Goal: Find contact information: Find contact information

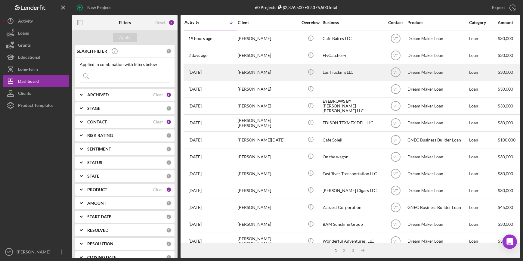
click at [260, 74] on div "Loammi Cuellar" at bounding box center [268, 72] width 60 height 16
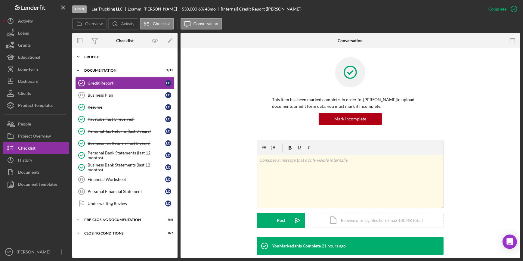
click at [78, 55] on icon "Icon/Expander" at bounding box center [78, 57] width 12 height 12
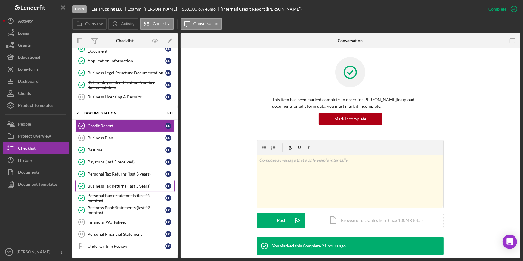
scroll to position [107, 0]
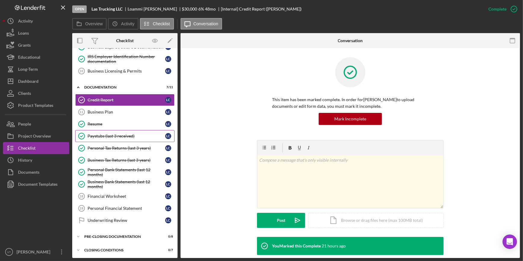
click at [108, 137] on div "Paystubs (last 3 received)" at bounding box center [127, 136] width 78 height 5
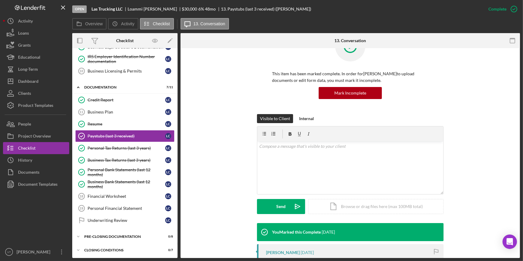
scroll to position [137, 0]
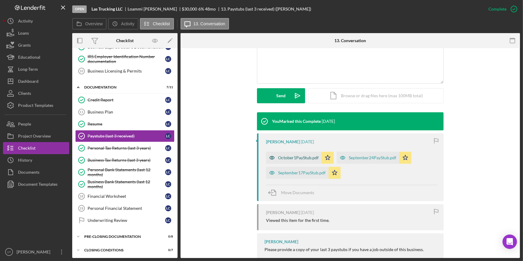
click at [297, 154] on div "October1PayStub.pdf" at bounding box center [294, 158] width 56 height 12
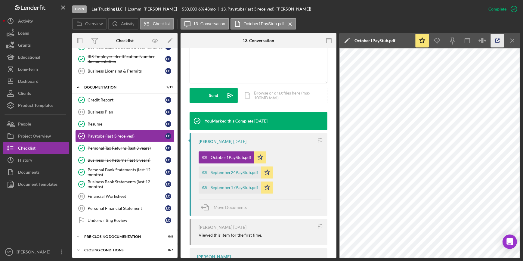
click at [496, 42] on icon "button" at bounding box center [498, 41] width 4 height 4
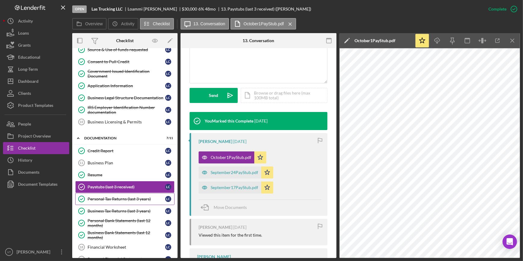
scroll to position [0, 0]
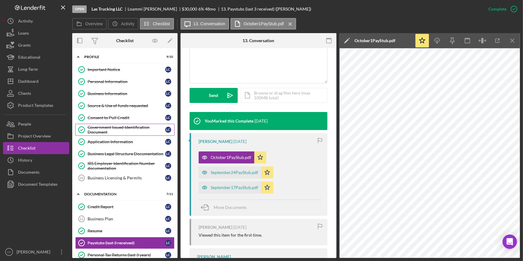
click at [120, 129] on div "Government Issued Identification Document" at bounding box center [127, 130] width 78 height 10
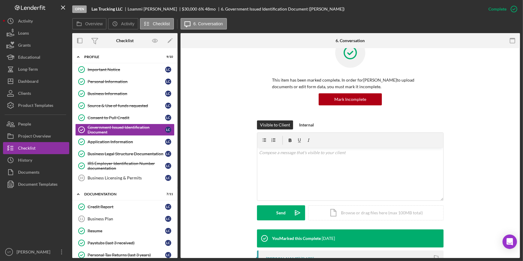
scroll to position [164, 0]
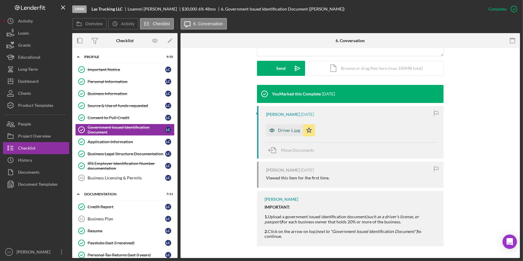
click at [287, 131] on div "Driver L.jpg" at bounding box center [289, 130] width 22 height 5
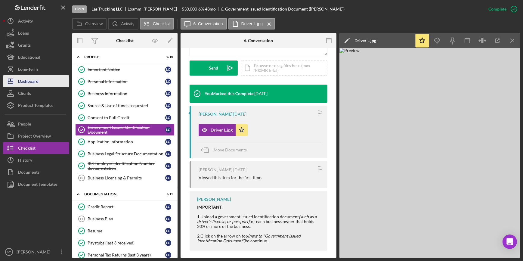
click at [46, 78] on button "Icon/Dashboard Dashboard" at bounding box center [36, 81] width 66 height 12
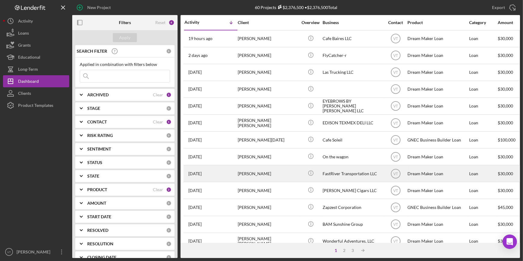
click at [271, 176] on div "[PERSON_NAME]" at bounding box center [268, 174] width 60 height 16
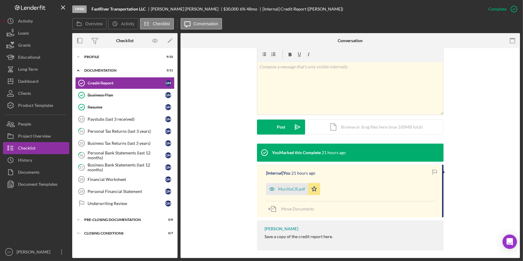
scroll to position [98, 0]
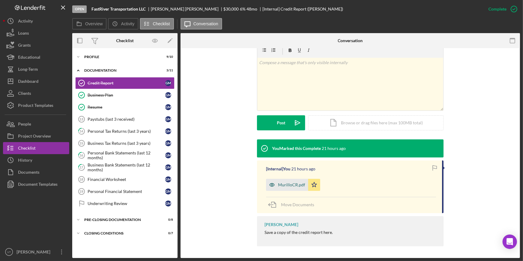
click at [280, 187] on div "MurilloCR.pdf" at bounding box center [287, 185] width 42 height 12
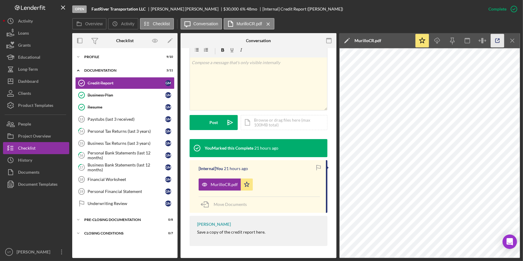
click at [501, 39] on icon "button" at bounding box center [498, 41] width 14 height 14
click at [48, 76] on button "Icon/Dashboard Dashboard" at bounding box center [36, 81] width 66 height 12
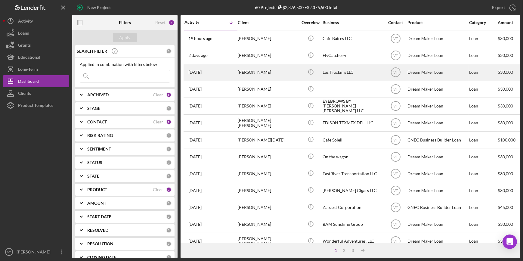
click at [245, 73] on div "[PERSON_NAME]" at bounding box center [268, 72] width 60 height 16
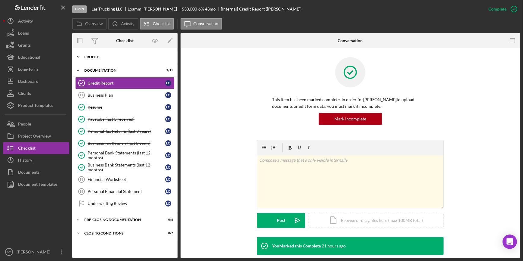
click at [79, 55] on icon "Icon/Expander" at bounding box center [78, 57] width 12 height 12
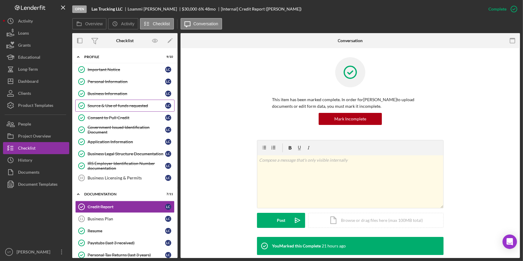
click at [128, 107] on div "Source & Use of funds requested" at bounding box center [127, 105] width 78 height 5
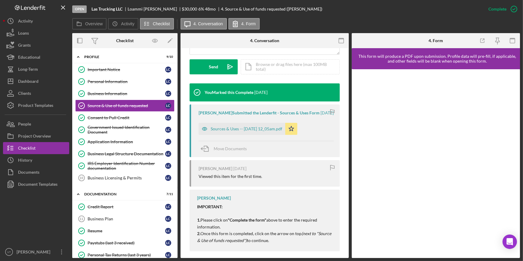
scroll to position [182, 0]
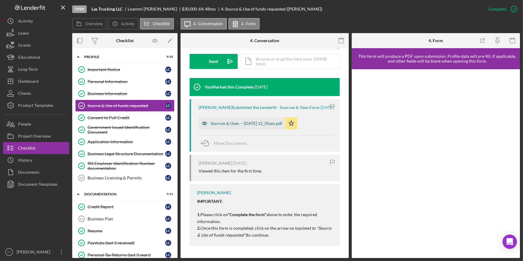
click at [222, 123] on div "Sources & Uses -- 2025-10-03 12_05am.pdf" at bounding box center [247, 123] width 72 height 5
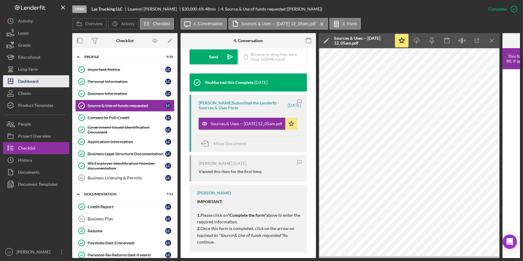
click at [45, 83] on button "Icon/Dashboard Dashboard" at bounding box center [36, 81] width 66 height 12
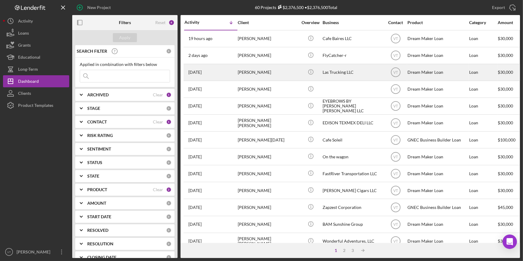
click at [228, 75] on div "3 days ago Loammi Cuellar" at bounding box center [211, 72] width 53 height 16
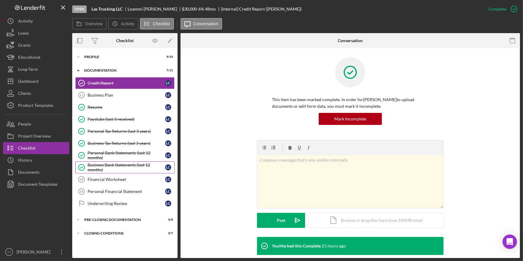
click at [132, 166] on div "Business Bank Statements (last 12 months)" at bounding box center [127, 168] width 78 height 10
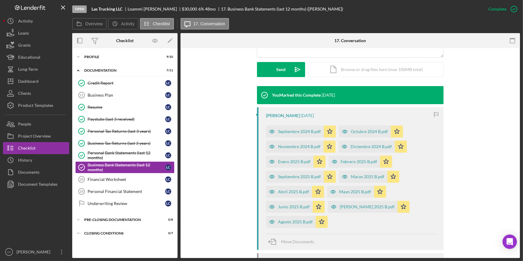
scroll to position [192, 0]
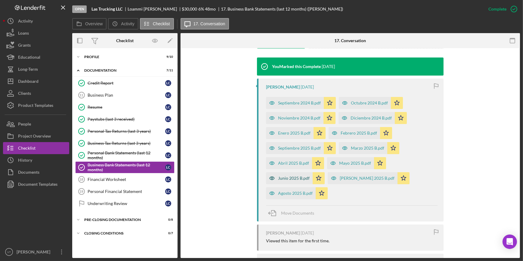
click at [289, 178] on div "Junio 2025 B.pdf" at bounding box center [294, 178] width 32 height 5
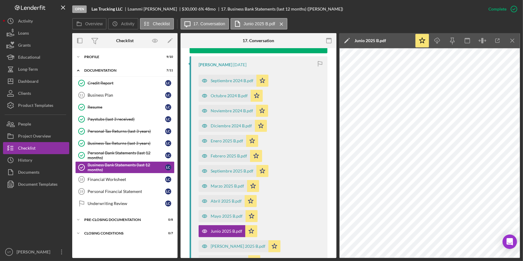
scroll to position [280, 0]
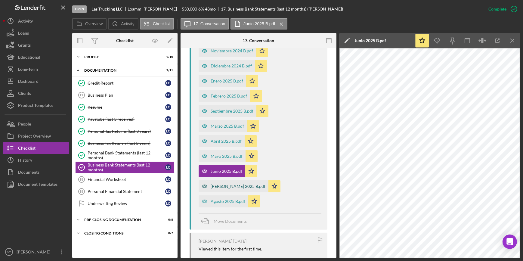
click at [266, 184] on div "Julio 2025 B.pdf" at bounding box center [238, 186] width 55 height 5
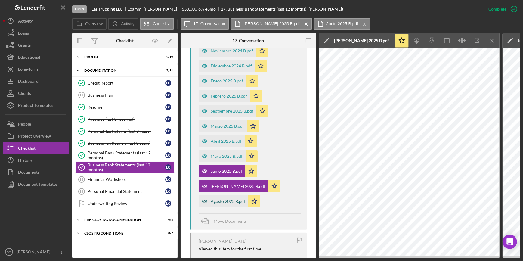
click at [215, 199] on div "Agosto 2025 B.pdf" at bounding box center [228, 201] width 35 height 5
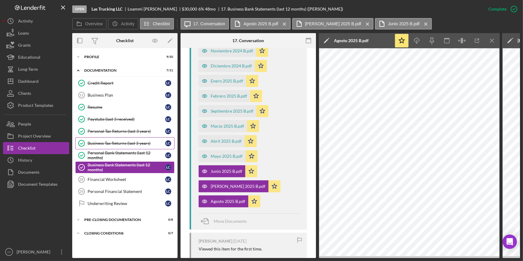
click at [117, 147] on link "Business Tax Returns (last 3 years) Business Tax Returns (last 3 years) L C" at bounding box center [124, 143] width 99 height 12
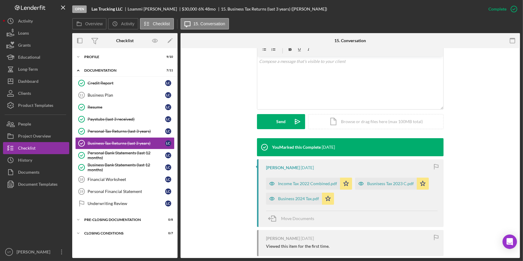
scroll to position [160, 0]
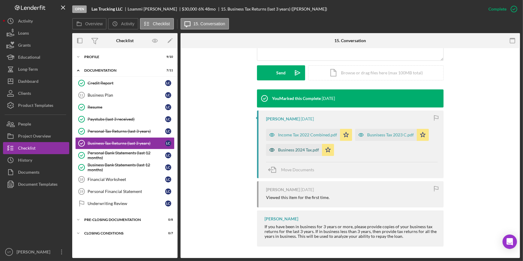
click at [289, 150] on div "Business 2024 Tax.pdf" at bounding box center [298, 150] width 41 height 5
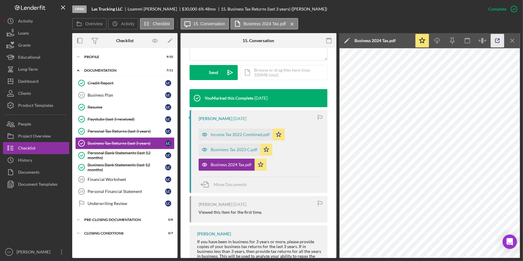
click at [493, 39] on icon "button" at bounding box center [498, 41] width 14 height 14
click at [123, 77] on link "Credit Report Credit Report L C" at bounding box center [124, 83] width 99 height 12
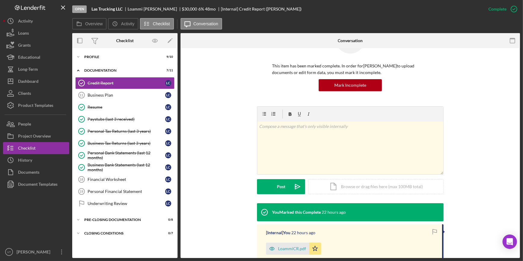
scroll to position [98, 0]
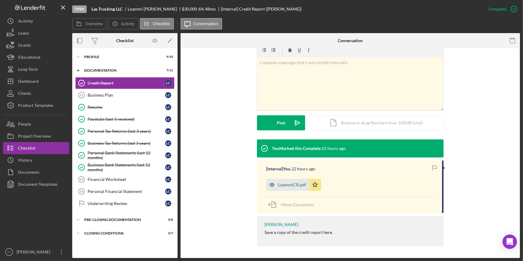
click at [288, 186] on div "LoammiCR.pdf" at bounding box center [292, 184] width 28 height 5
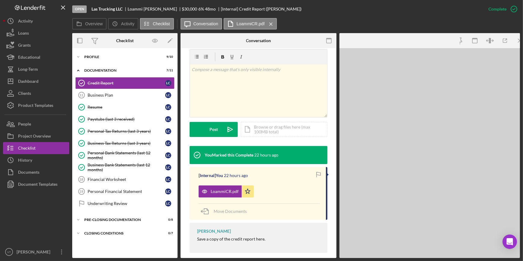
scroll to position [104, 0]
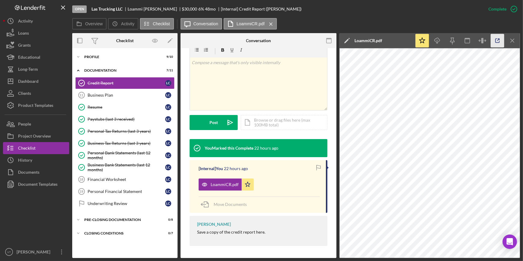
click at [502, 41] on icon "button" at bounding box center [498, 41] width 14 height 14
click at [39, 85] on button "Icon/Dashboard Dashboard" at bounding box center [36, 81] width 66 height 12
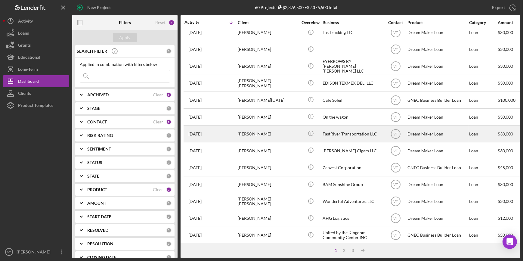
scroll to position [55, 0]
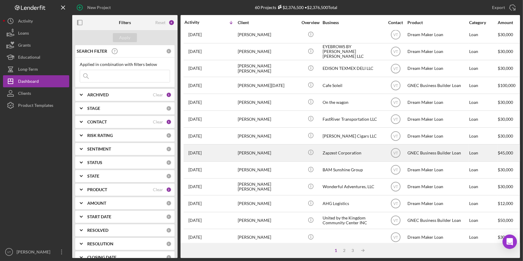
click at [264, 157] on div "[PERSON_NAME]" at bounding box center [268, 153] width 60 height 16
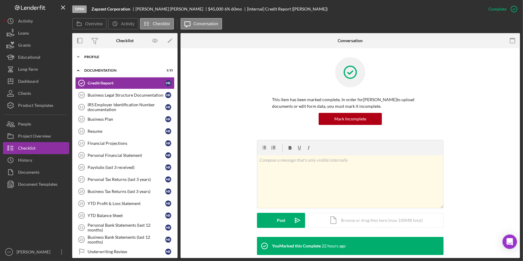
click at [79, 55] on icon "Icon/Expander" at bounding box center [78, 57] width 12 height 12
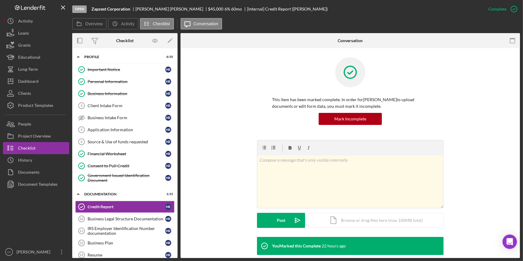
scroll to position [98, 0]
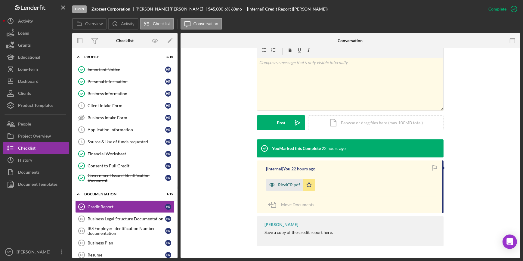
click at [291, 185] on div "RizviCR.pdf" at bounding box center [289, 184] width 22 height 5
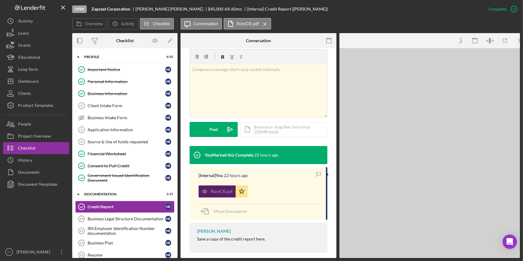
scroll to position [104, 0]
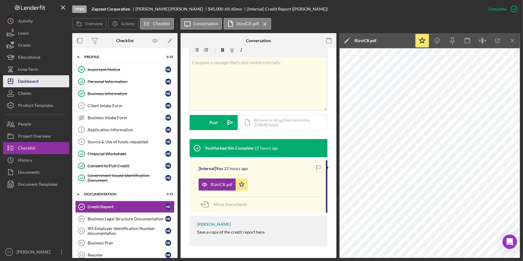
click at [56, 81] on button "Icon/Dashboard Dashboard" at bounding box center [36, 81] width 66 height 12
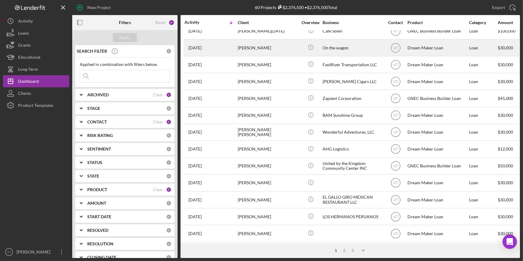
scroll to position [109, 0]
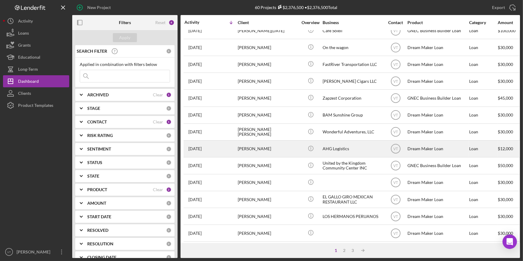
click at [258, 152] on div "[PERSON_NAME]" at bounding box center [268, 149] width 60 height 16
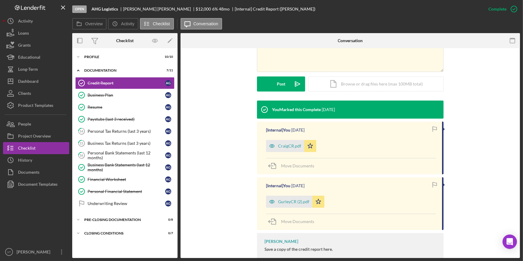
scroll to position [137, 0]
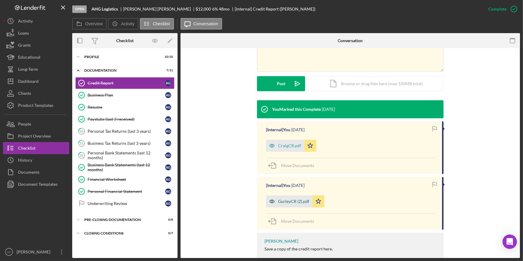
click at [288, 201] on div "GurleyCR (2).pdf" at bounding box center [293, 201] width 31 height 5
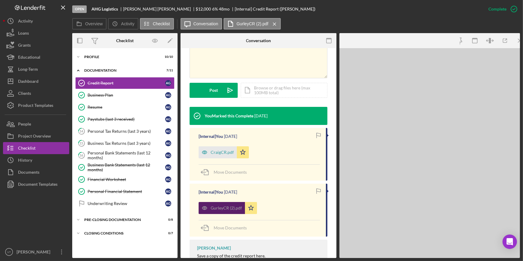
scroll to position [144, 0]
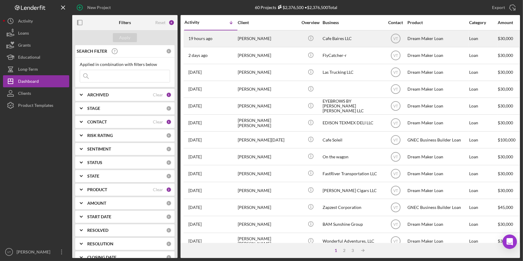
click at [256, 36] on div "[PERSON_NAME]" at bounding box center [268, 39] width 60 height 16
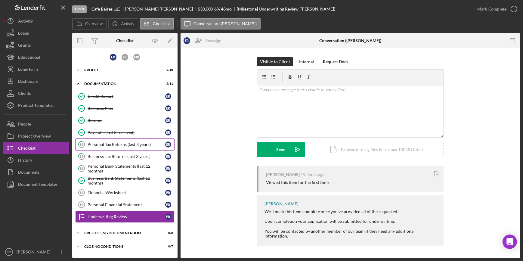
click at [135, 141] on link "14 Personal Tax Returns (last 3 years) E R" at bounding box center [124, 145] width 99 height 12
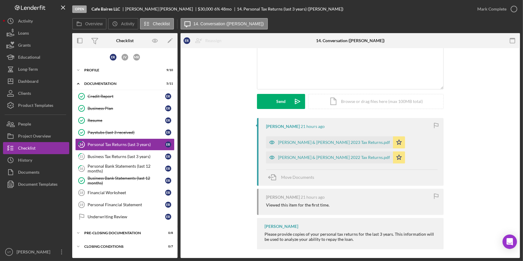
scroll to position [51, 0]
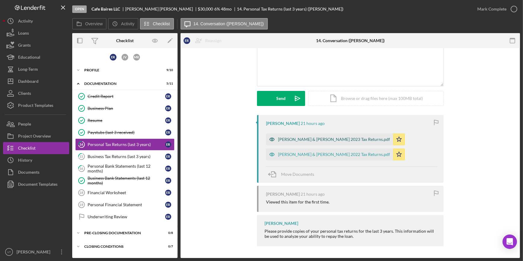
click at [300, 139] on div "Eduardo Rosati & Marianela Torres 2023 Tax Returns.pdf" at bounding box center [334, 139] width 112 height 5
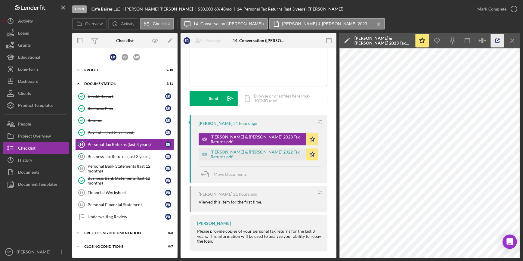
click at [496, 42] on icon "button" at bounding box center [498, 41] width 4 height 4
click at [39, 80] on button "Icon/Dashboard Dashboard" at bounding box center [36, 81] width 66 height 12
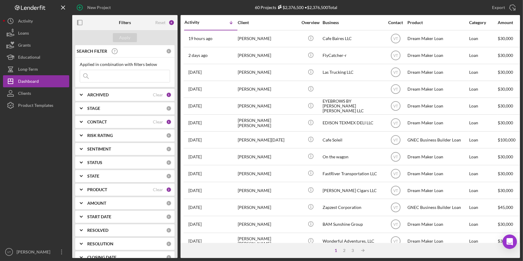
click at [102, 78] on input at bounding box center [125, 76] width 90 height 12
type input "ali"
click at [126, 42] on div "Apply" at bounding box center [125, 37] width 11 height 9
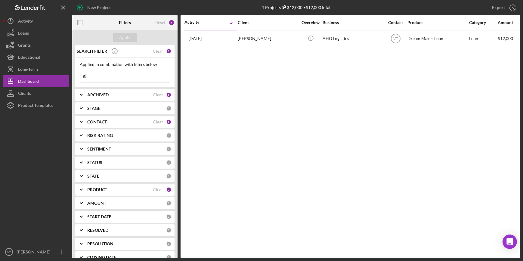
click at [77, 94] on icon "Icon/Expander" at bounding box center [81, 94] width 15 height 15
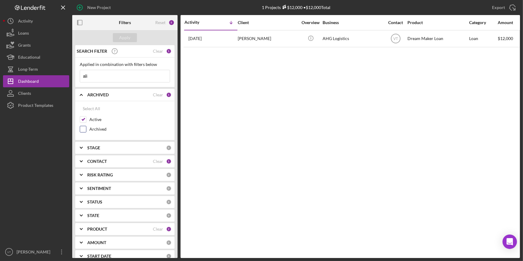
click at [84, 129] on input "Archived" at bounding box center [83, 129] width 6 height 6
checkbox input "true"
click at [131, 39] on button "Apply" at bounding box center [125, 37] width 24 height 9
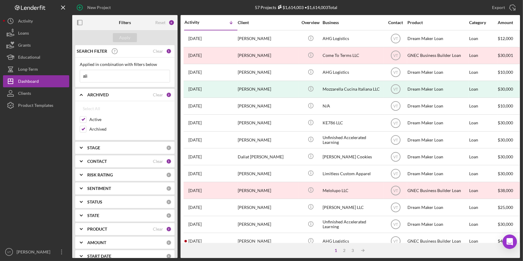
click at [95, 77] on input "ali" at bounding box center [125, 76] width 90 height 12
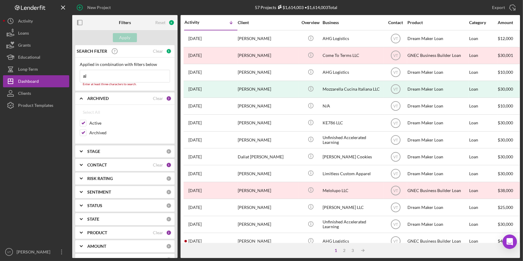
type input "a"
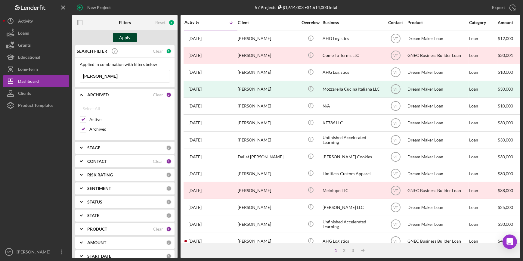
type input "gurley"
click at [126, 35] on div "Apply" at bounding box center [125, 37] width 11 height 9
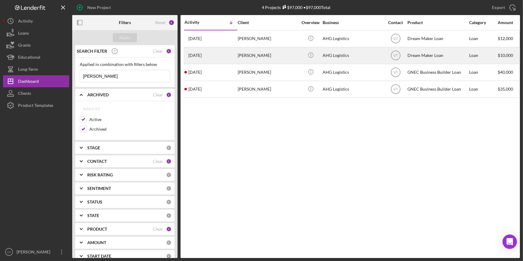
click at [243, 53] on div "[PERSON_NAME]" at bounding box center [268, 56] width 60 height 16
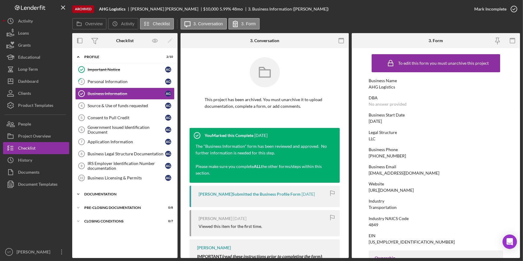
click at [86, 193] on div "Documentation" at bounding box center [127, 194] width 86 height 4
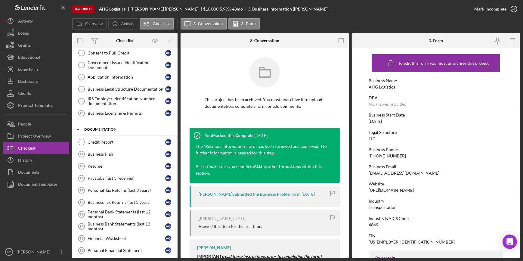
scroll to position [107, 0]
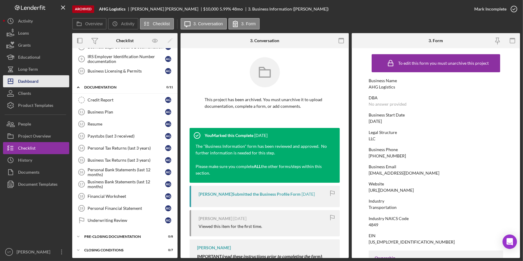
click at [51, 81] on button "Icon/Dashboard Dashboard" at bounding box center [36, 81] width 66 height 12
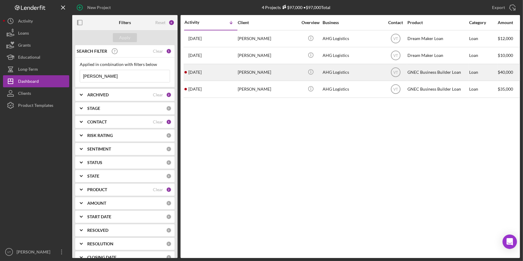
click at [219, 69] on div "2 years ago Ali Gurley" at bounding box center [211, 72] width 53 height 16
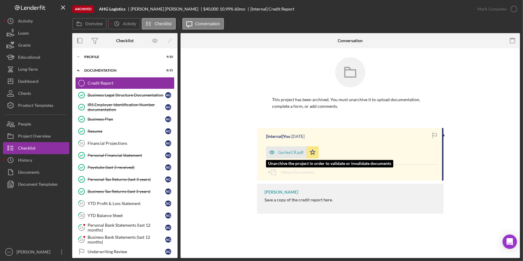
click at [280, 150] on div "GurleyCR.pdf" at bounding box center [291, 152] width 26 height 5
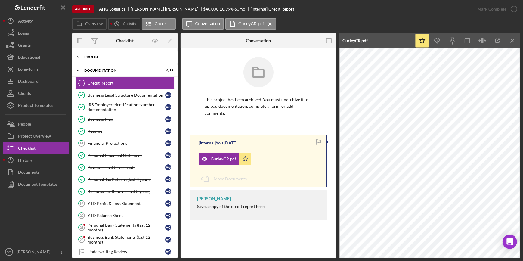
click at [81, 57] on icon "Icon/Expander" at bounding box center [78, 57] width 12 height 12
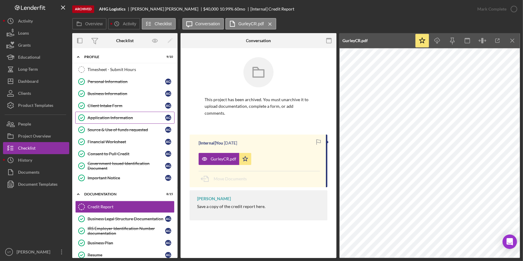
click at [107, 113] on link "Application Information Application Information A G" at bounding box center [124, 118] width 99 height 12
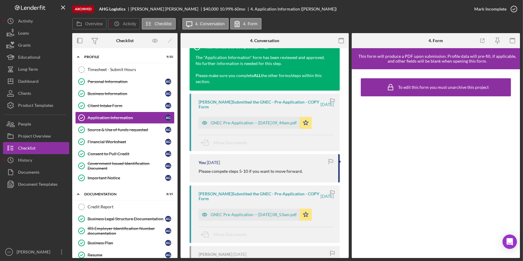
scroll to position [137, 0]
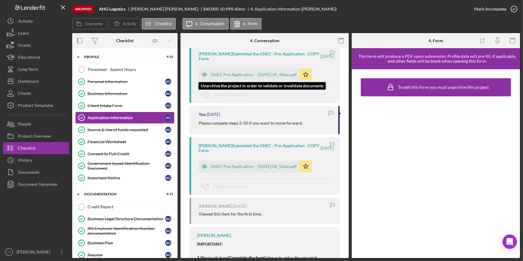
click at [240, 73] on div "GNEC Pre-Application -- 2023-12-14 09_44am.pdf" at bounding box center [254, 74] width 86 height 5
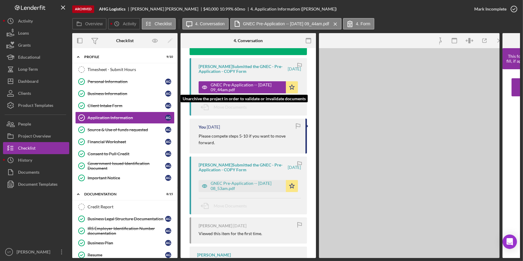
scroll to position [150, 0]
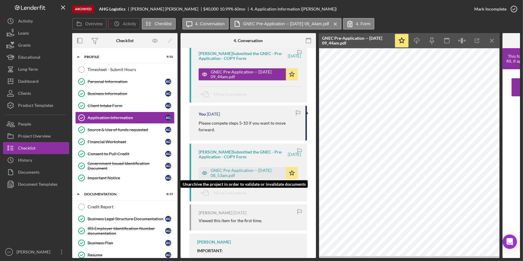
click at [251, 171] on div "GNEC Pre-Application -- 2023-11-27 08_53am.pdf" at bounding box center [247, 173] width 72 height 10
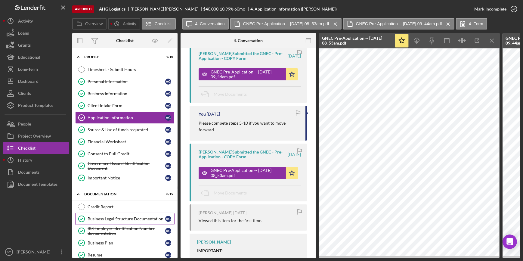
click at [100, 220] on div "Business Legal Structure Documentation" at bounding box center [127, 219] width 78 height 5
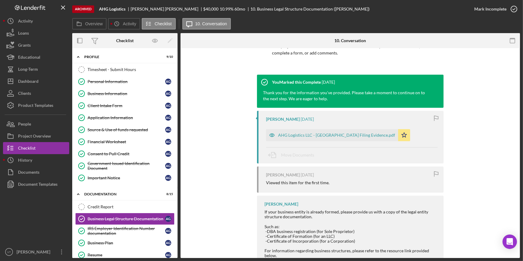
scroll to position [55, 0]
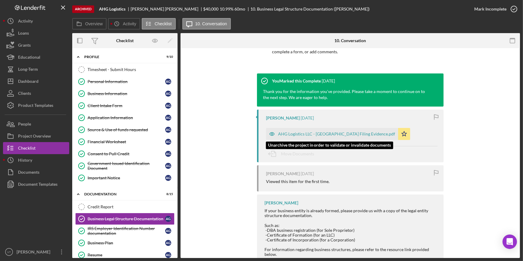
click at [304, 132] on div "AHG Logistics LLC - NJ Filing Evidence.pdf" at bounding box center [336, 134] width 117 height 5
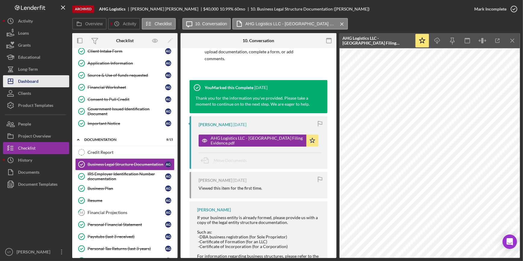
click at [40, 82] on button "Icon/Dashboard Dashboard" at bounding box center [36, 81] width 66 height 12
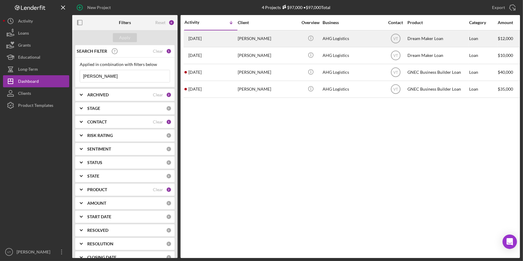
click at [248, 37] on div "[PERSON_NAME]" at bounding box center [268, 39] width 60 height 16
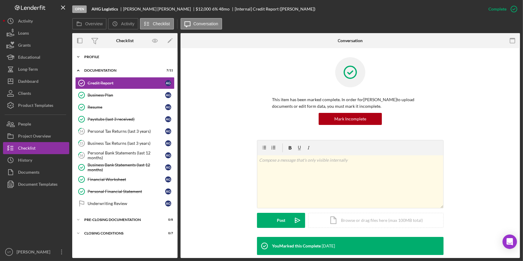
click at [88, 54] on div "Icon/Expander Profile 10 / 10" at bounding box center [124, 57] width 105 height 12
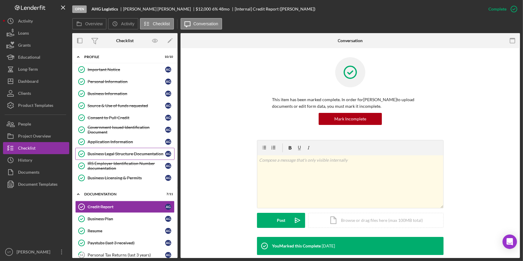
click at [111, 151] on div "Business Legal Structure Documentation" at bounding box center [127, 153] width 78 height 5
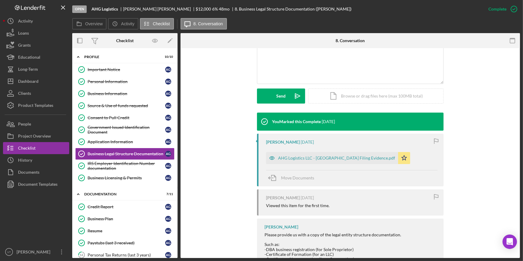
scroll to position [164, 0]
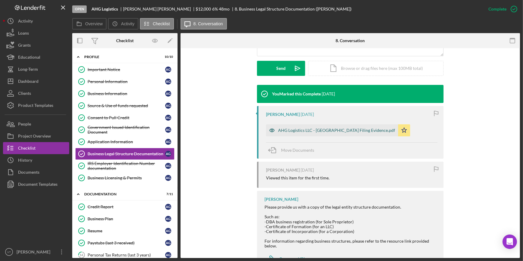
click at [294, 129] on div "AHG Logistics LLC - NJ Filing Evidence.pdf" at bounding box center [336, 130] width 117 height 5
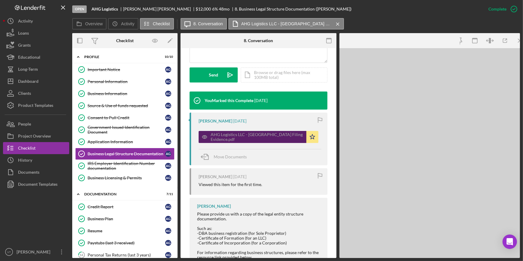
scroll to position [171, 0]
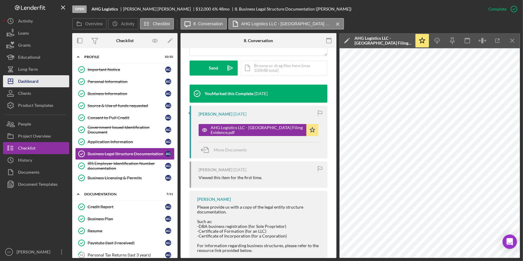
click at [44, 84] on button "Icon/Dashboard Dashboard" at bounding box center [36, 81] width 66 height 12
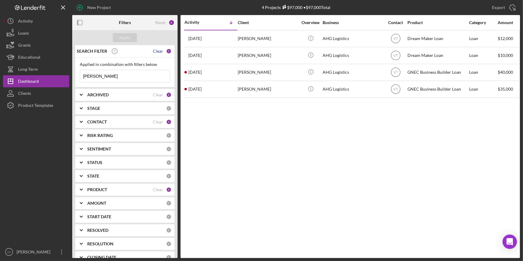
click at [159, 49] on div "Clear" at bounding box center [158, 51] width 10 height 5
click at [83, 95] on icon "Icon/Expander" at bounding box center [81, 94] width 15 height 15
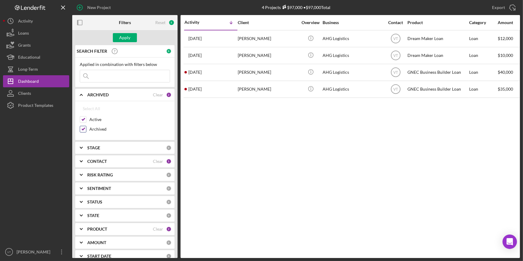
click at [84, 127] on input "Archived" at bounding box center [83, 129] width 6 height 6
checkbox input "false"
click at [129, 34] on div "Apply" at bounding box center [125, 37] width 11 height 9
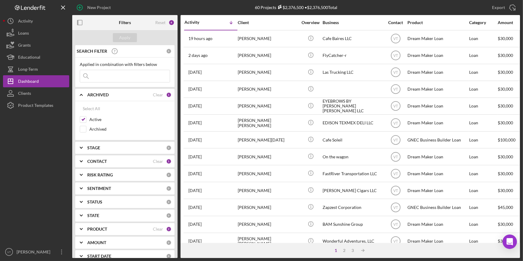
click at [81, 92] on icon "Icon/Expander" at bounding box center [81, 94] width 15 height 15
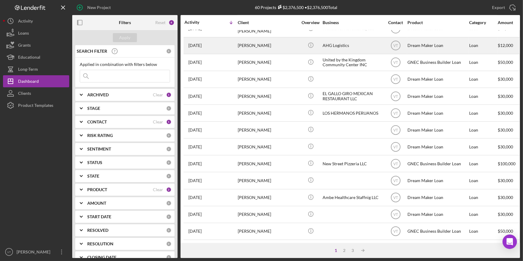
scroll to position [218, 0]
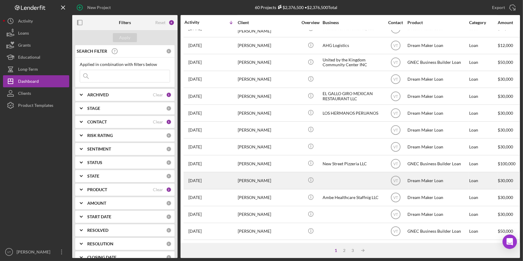
click at [254, 174] on div "[PERSON_NAME]" at bounding box center [268, 181] width 60 height 16
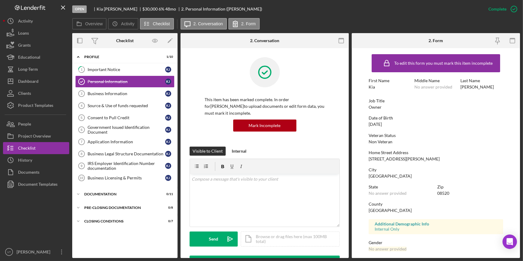
click at [83, 187] on div "Icon/Expander Profile 1 / 10 1 Important Notice K J Personal Information Person…" at bounding box center [124, 153] width 105 height 204
click at [41, 84] on button "Icon/Dashboard Dashboard" at bounding box center [36, 81] width 66 height 12
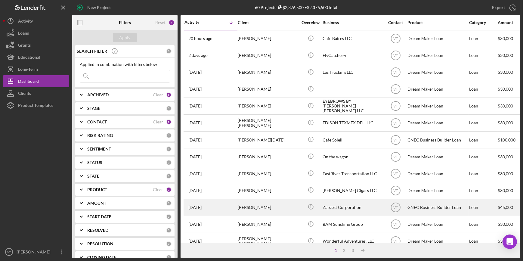
click at [273, 209] on div "[PERSON_NAME]" at bounding box center [268, 207] width 60 height 16
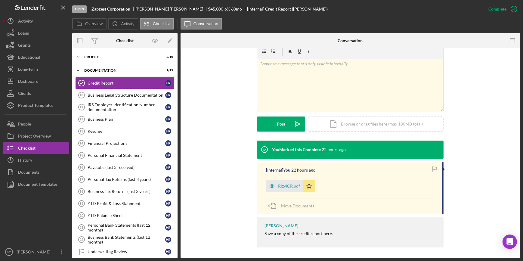
scroll to position [98, 0]
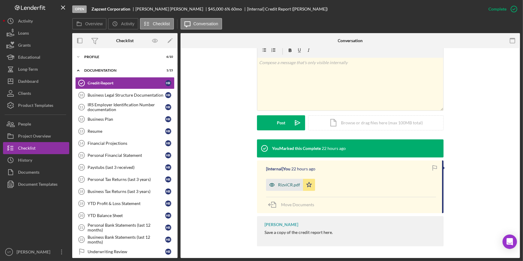
click at [279, 185] on div "RizviCR.pdf" at bounding box center [289, 184] width 22 height 5
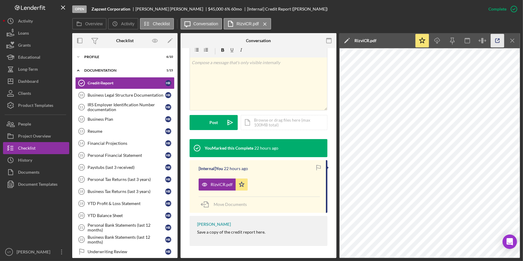
click at [497, 40] on icon "button" at bounding box center [498, 41] width 14 height 14
click at [44, 84] on button "Icon/Dashboard Dashboard" at bounding box center [36, 81] width 66 height 12
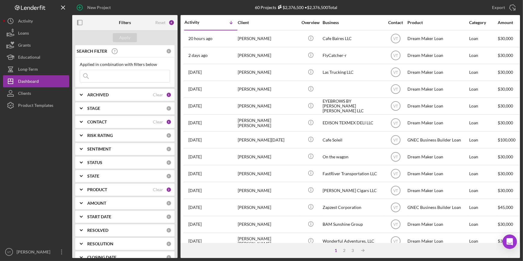
click at [104, 75] on input at bounding box center [125, 76] width 90 height 12
type input "gurl"
click at [127, 40] on div "Apply" at bounding box center [125, 37] width 11 height 9
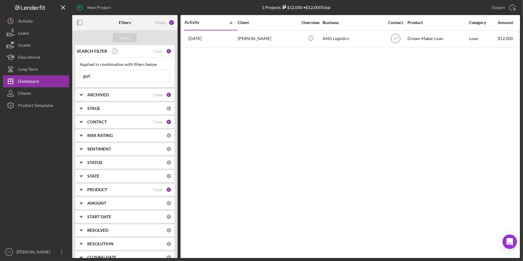
click at [85, 93] on icon "Icon/Expander" at bounding box center [81, 94] width 15 height 15
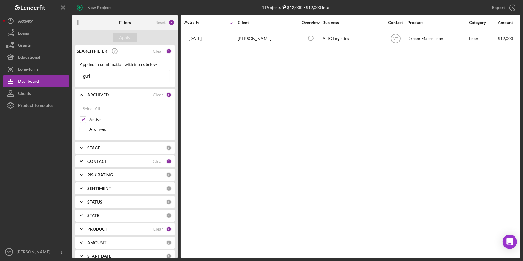
click at [81, 127] on input "Archived" at bounding box center [83, 129] width 6 height 6
checkbox input "true"
click at [130, 34] on div "Apply" at bounding box center [125, 37] width 11 height 9
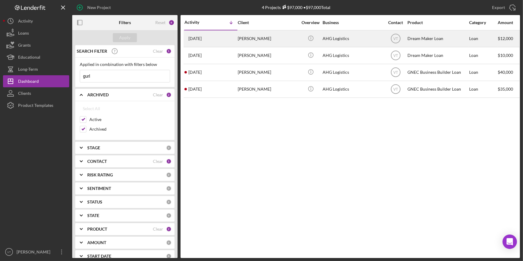
click at [280, 36] on div "[PERSON_NAME]" at bounding box center [268, 39] width 60 height 16
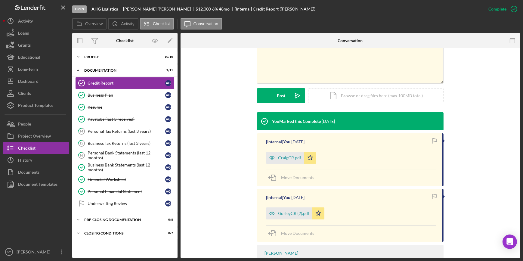
scroll to position [154, 0]
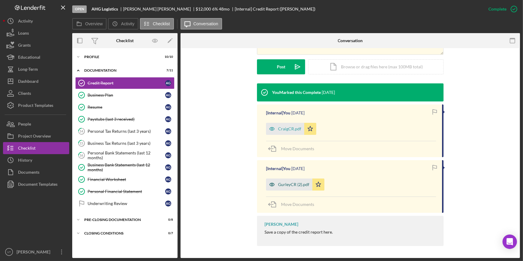
click at [297, 188] on div "GurleyCR (2).pdf" at bounding box center [289, 185] width 46 height 12
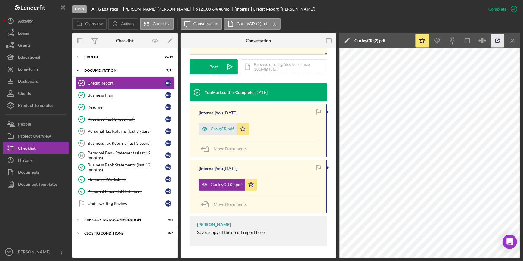
click at [499, 42] on icon "button" at bounding box center [498, 41] width 4 height 4
click at [50, 84] on button "Icon/Dashboard Dashboard" at bounding box center [36, 81] width 66 height 12
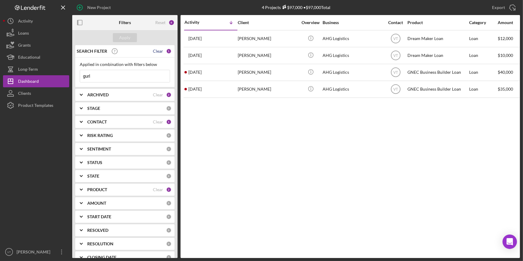
click at [157, 49] on div "Clear" at bounding box center [158, 51] width 10 height 5
click at [129, 36] on div "Apply" at bounding box center [125, 37] width 11 height 9
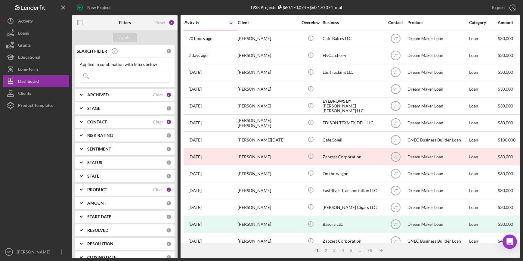
click at [81, 93] on icon "Icon/Expander" at bounding box center [81, 94] width 15 height 15
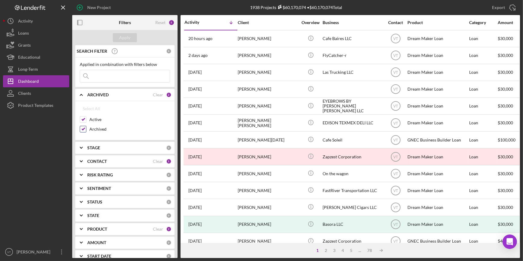
click at [82, 130] on input "Archived" at bounding box center [83, 129] width 6 height 6
checkbox input "false"
click at [129, 36] on div "Apply" at bounding box center [125, 37] width 11 height 9
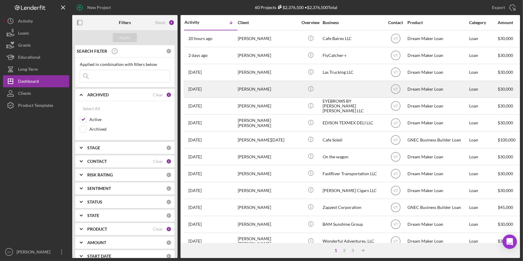
click at [287, 91] on div "[PERSON_NAME]" at bounding box center [268, 89] width 60 height 16
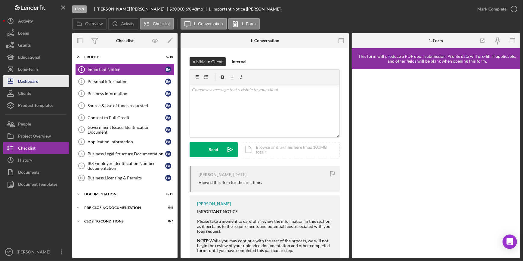
click at [36, 83] on div "Dashboard" at bounding box center [28, 82] width 20 height 14
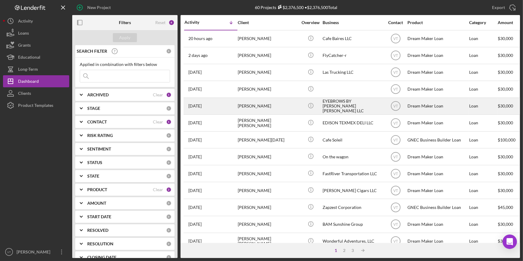
click at [229, 101] on div "4 days ago Camilo Zambrano" at bounding box center [211, 106] width 53 height 16
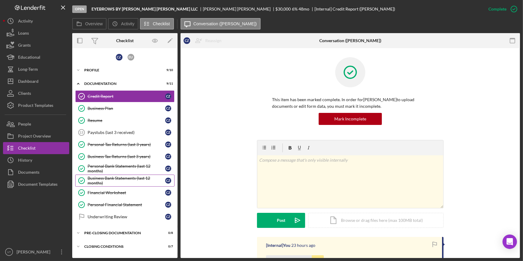
click at [132, 177] on div "Business Bank Statements (last 12 months)" at bounding box center [127, 181] width 78 height 10
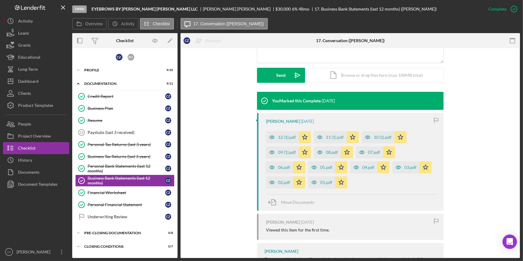
scroll to position [164, 0]
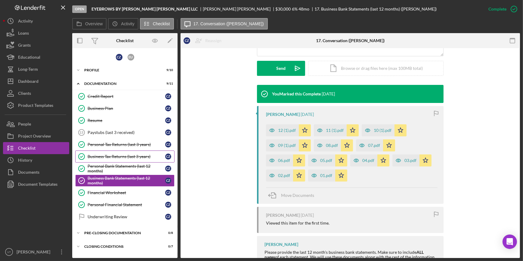
click at [122, 157] on div "Business Tax Returns (last 3 years)" at bounding box center [127, 156] width 78 height 5
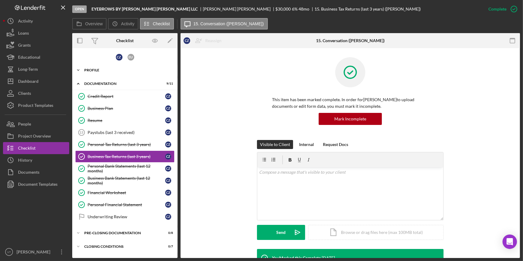
click at [77, 69] on icon "Icon/Expander" at bounding box center [78, 70] width 12 height 12
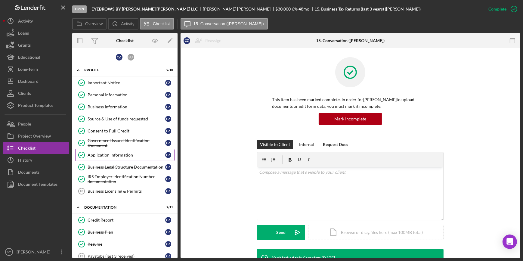
click at [120, 155] on div "Application Information" at bounding box center [127, 155] width 78 height 5
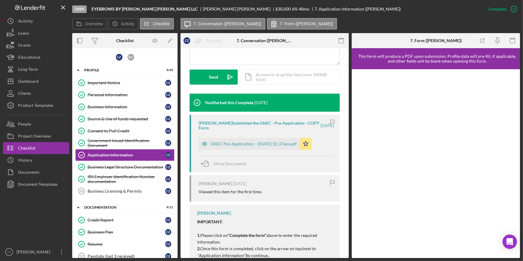
scroll to position [164, 0]
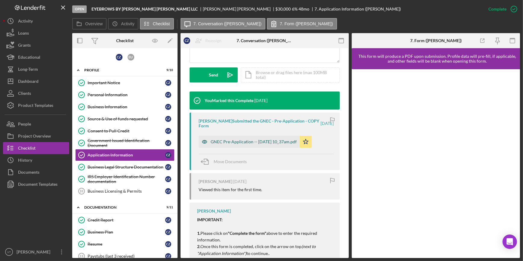
click at [242, 140] on div "GNEC Pre-Application -- 2025-09-30 10_37am.pdf" at bounding box center [254, 141] width 86 height 5
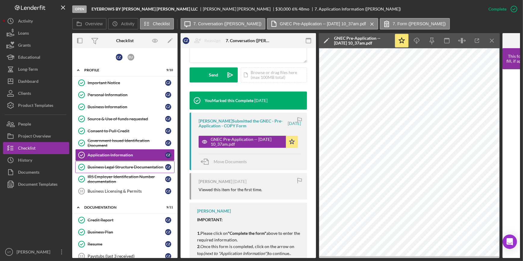
click at [134, 166] on div "Business Legal Structure Documentation" at bounding box center [127, 167] width 78 height 5
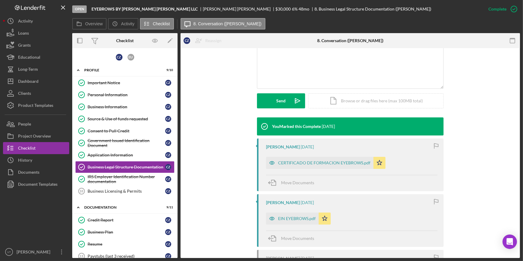
scroll to position [164, 0]
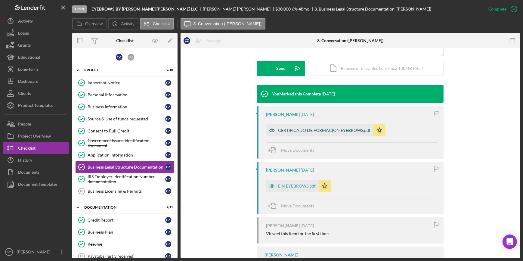
click at [301, 127] on div "CERTIFICADO DE FORMACION EYEBROWS.pdf" at bounding box center [320, 130] width 108 height 12
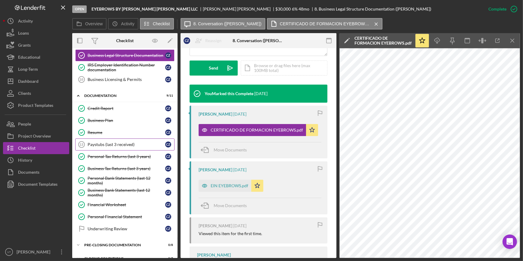
scroll to position [120, 0]
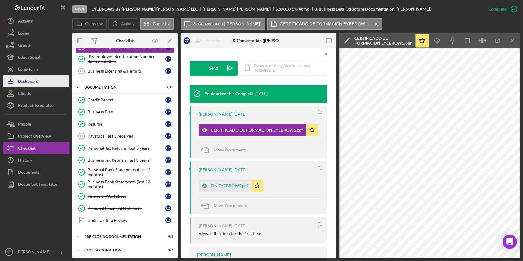
click at [49, 81] on button "Icon/Dashboard Dashboard" at bounding box center [36, 81] width 66 height 12
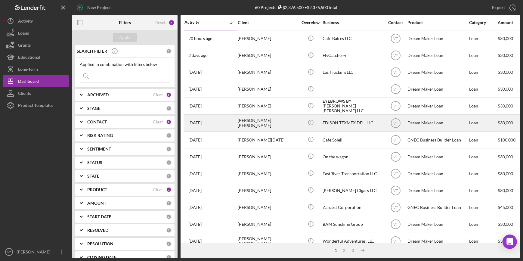
click at [262, 125] on div "[PERSON_NAME] [PERSON_NAME]" at bounding box center [268, 123] width 60 height 16
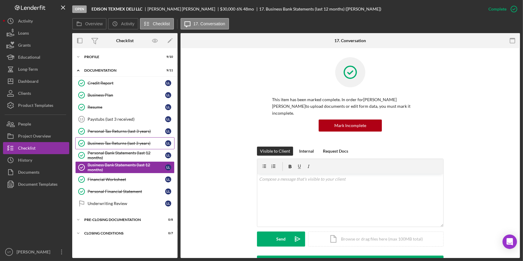
click at [132, 145] on div "Business Tax Returns (last 3 years)" at bounding box center [127, 143] width 78 height 5
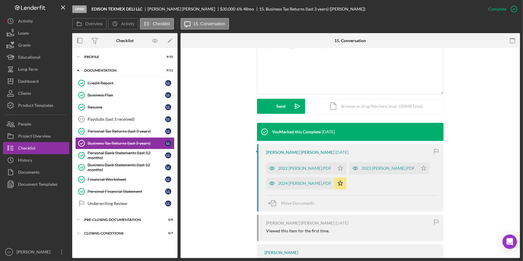
scroll to position [160, 0]
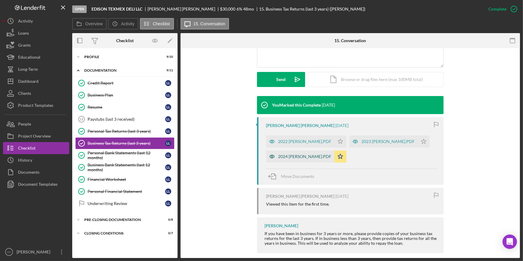
click at [283, 154] on div "2024 LUIS LUNA.PDF" at bounding box center [304, 156] width 53 height 5
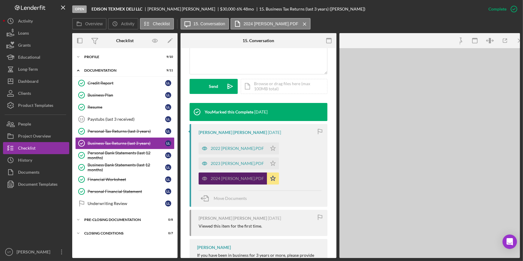
scroll to position [167, 0]
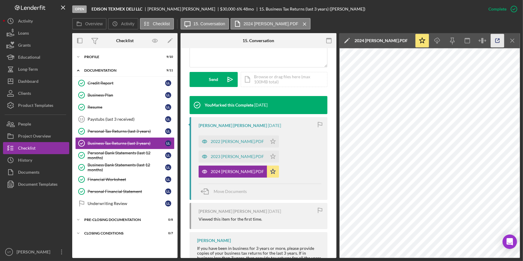
click at [494, 42] on icon "button" at bounding box center [498, 41] width 14 height 14
click at [214, 151] on div "2023 LUIS LUNA.PDF" at bounding box center [233, 157] width 68 height 12
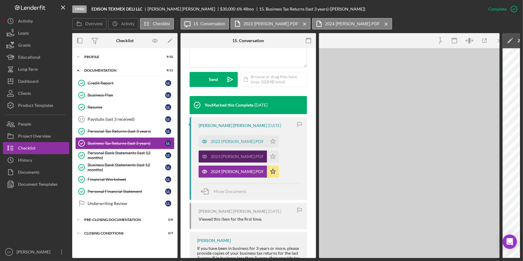
scroll to position [173, 0]
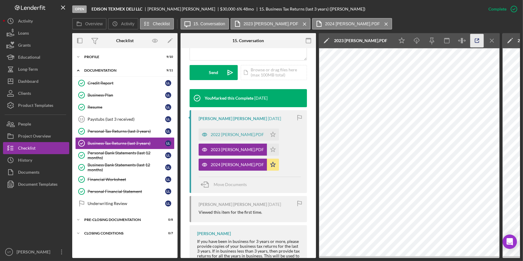
click at [476, 40] on icon "button" at bounding box center [478, 41] width 14 height 14
click at [48, 79] on button "Icon/Dashboard Dashboard" at bounding box center [36, 81] width 66 height 12
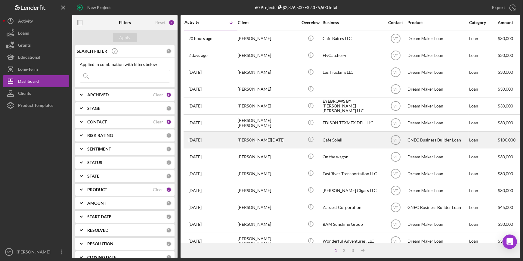
click at [284, 142] on div "[PERSON_NAME][DATE]" at bounding box center [268, 140] width 60 height 16
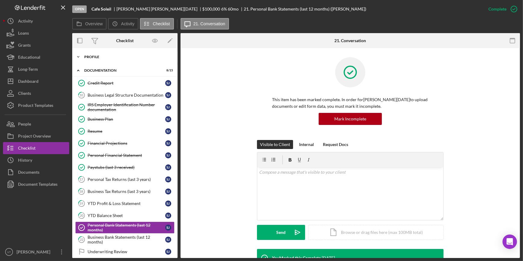
click at [84, 53] on div "Icon/Expander Profile 8 / 10" at bounding box center [124, 57] width 105 height 12
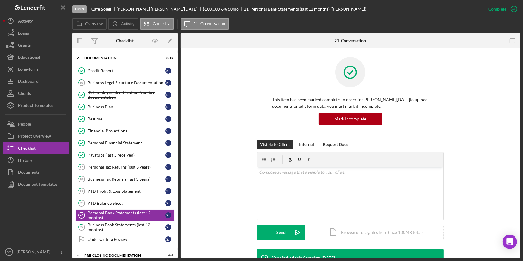
scroll to position [137, 0]
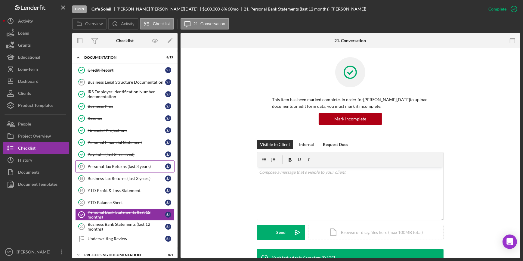
click at [117, 164] on div "Personal Tax Returns (last 3 years)" at bounding box center [127, 166] width 78 height 5
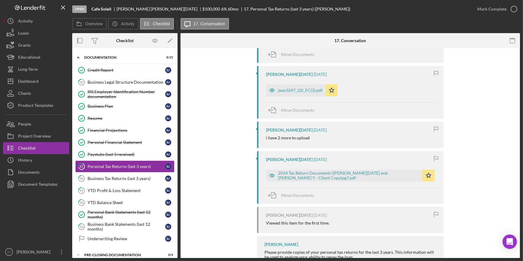
scroll to position [177, 0]
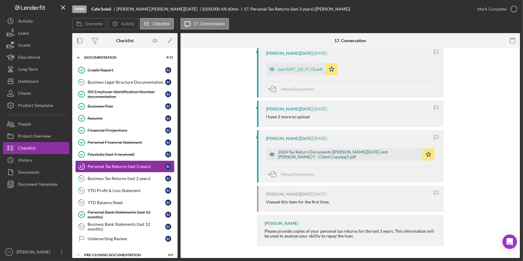
click at [323, 152] on div "2024 Tax Return Documents (JEAN-TOUSSAINT DANIEL and SHIRLENE Y - Client Copy)p…" at bounding box center [349, 155] width 142 height 10
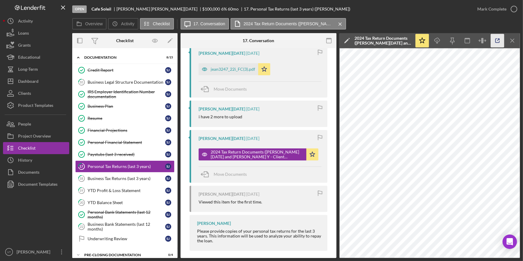
click at [497, 42] on icon "button" at bounding box center [498, 41] width 4 height 4
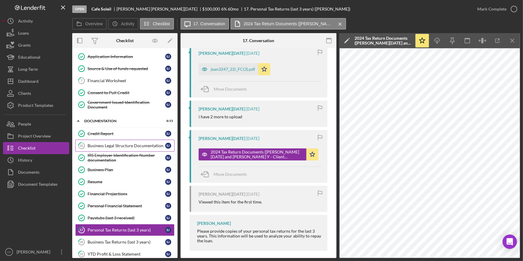
scroll to position [27, 0]
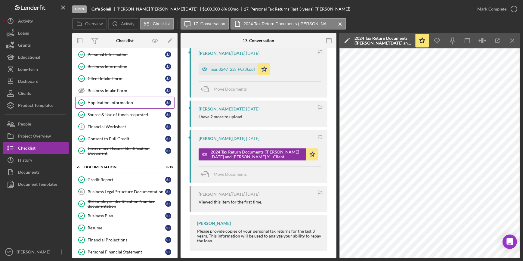
click at [112, 102] on div "Application Information" at bounding box center [127, 102] width 78 height 5
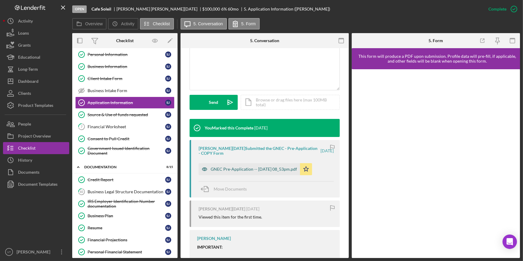
click at [231, 169] on div "GNEC Pre-Application -- 2025-09-30 08_53pm.pdf" at bounding box center [254, 169] width 86 height 5
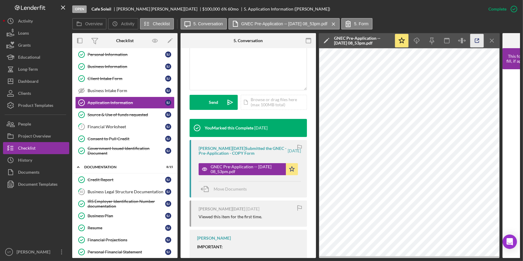
click at [479, 39] on icon "button" at bounding box center [478, 41] width 14 height 14
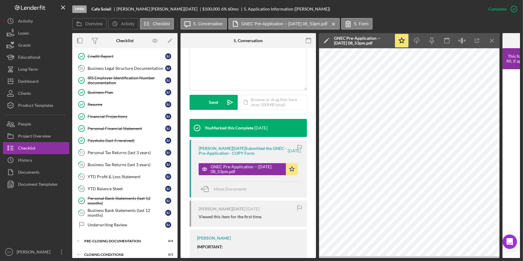
scroll to position [157, 0]
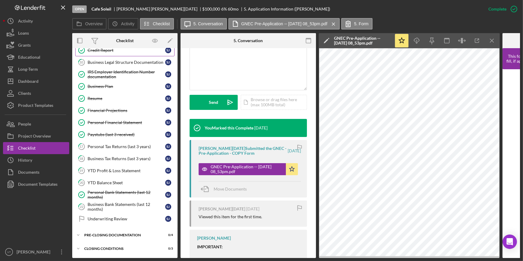
click at [95, 51] on div "Credit Report" at bounding box center [127, 50] width 78 height 5
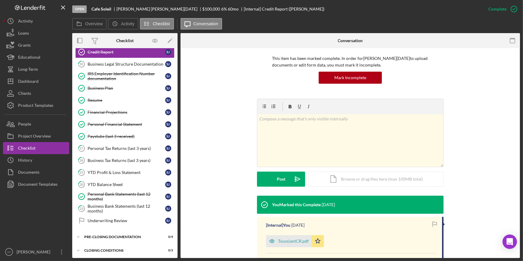
scroll to position [98, 0]
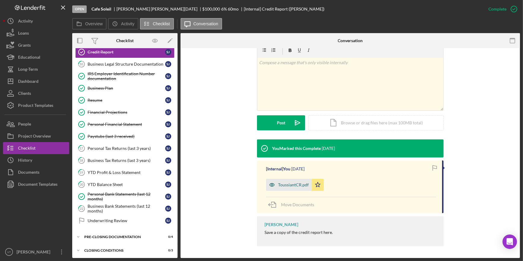
click at [299, 186] on div "ToussiantCR.pdf" at bounding box center [293, 184] width 31 height 5
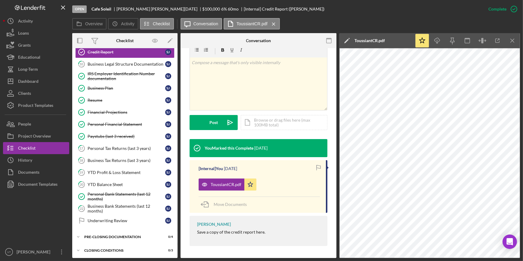
click at [337, 12] on div "Open Cafe Soleil Shirlene Jean-Toussaint $100,000 $100,000 6 % 60 mo [Internal]…" at bounding box center [277, 9] width 410 height 18
click at [42, 81] on button "Icon/Dashboard Dashboard" at bounding box center [36, 81] width 66 height 12
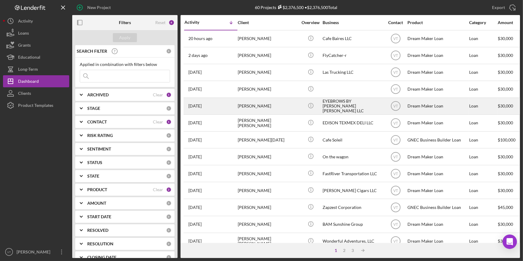
click at [232, 109] on div "4 days ago Camilo Zambrano" at bounding box center [211, 106] width 53 height 16
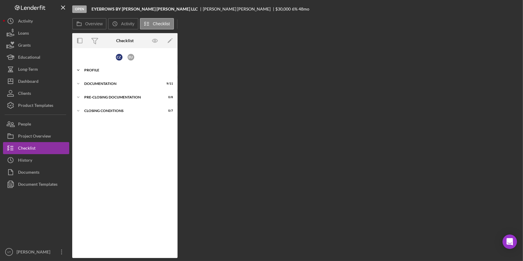
click at [78, 69] on icon "Icon/Expander" at bounding box center [78, 70] width 12 height 12
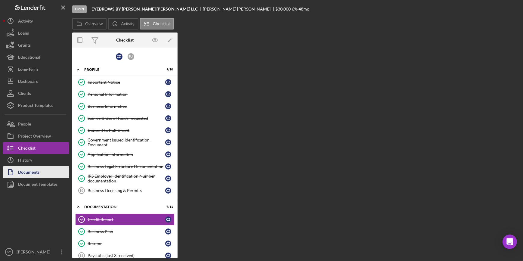
click at [36, 168] on div "Documents" at bounding box center [28, 173] width 21 height 14
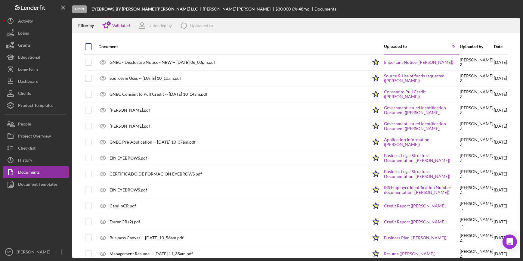
click at [88, 48] on input "checkbox" at bounding box center [89, 47] width 6 height 6
checkbox input "true"
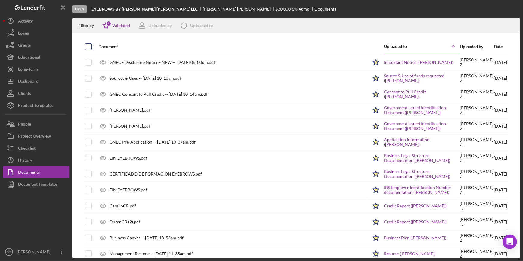
checkbox input "true"
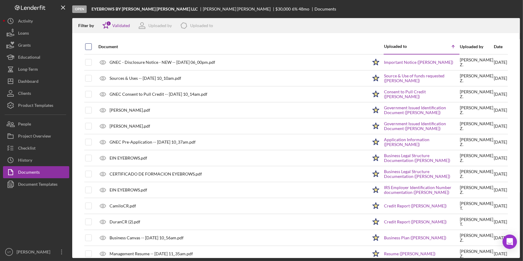
checkbox input "true"
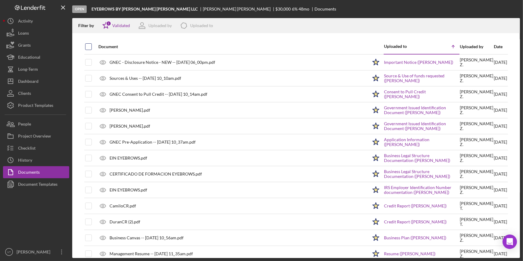
checkbox input "true"
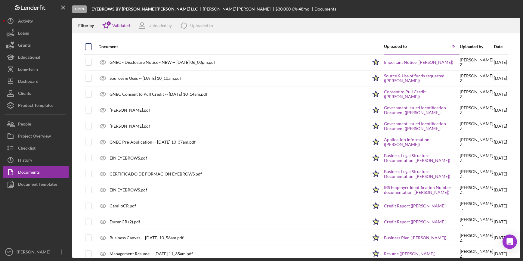
checkbox input "true"
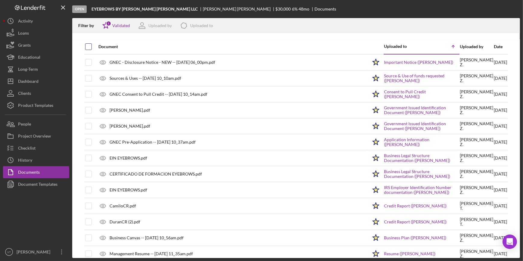
checkbox input "true"
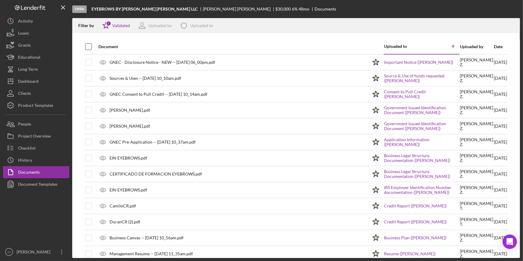
checkbox input "true"
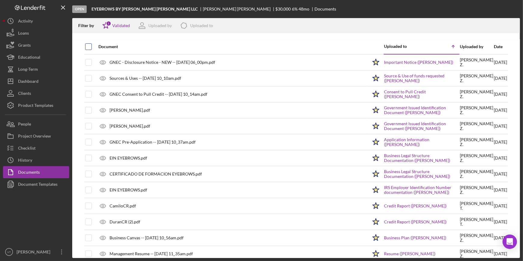
checkbox input "true"
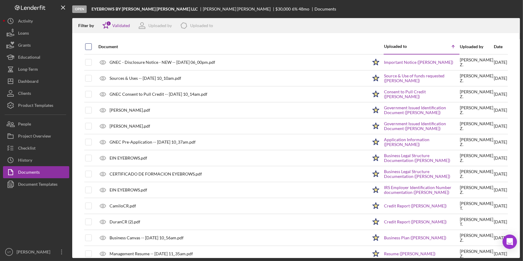
checkbox input "true"
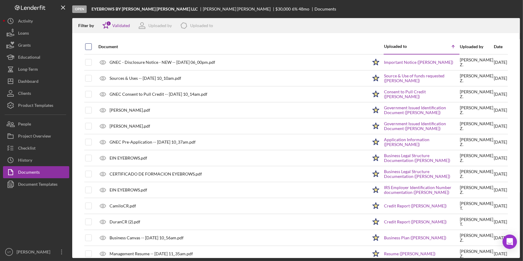
checkbox input "true"
click at [47, 83] on button "Icon/Dashboard Dashboard" at bounding box center [36, 81] width 66 height 12
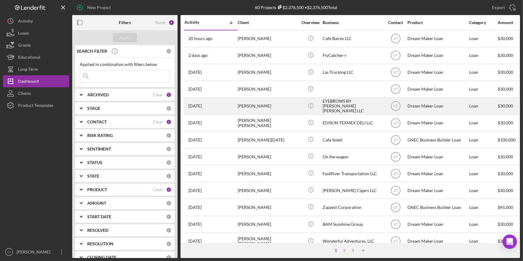
click at [270, 102] on div "[PERSON_NAME]" at bounding box center [268, 106] width 60 height 16
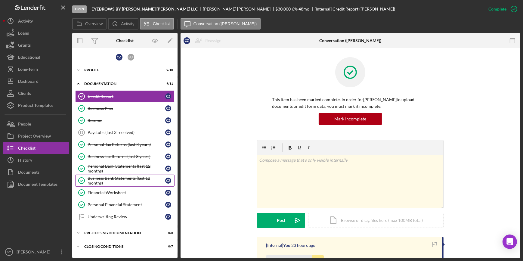
click at [119, 179] on div "Business Bank Statements (last 12 months)" at bounding box center [127, 181] width 78 height 10
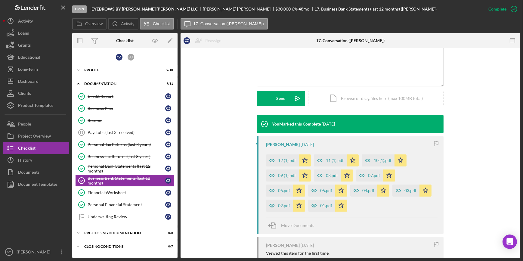
scroll to position [190, 0]
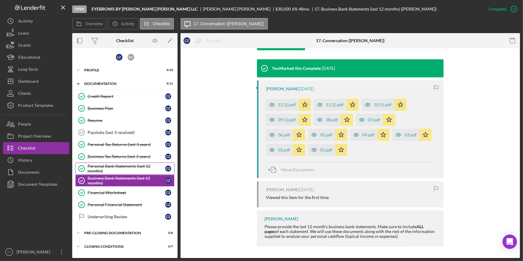
click at [117, 169] on div "Personal Bank Statements (last 12 months)" at bounding box center [127, 169] width 78 height 10
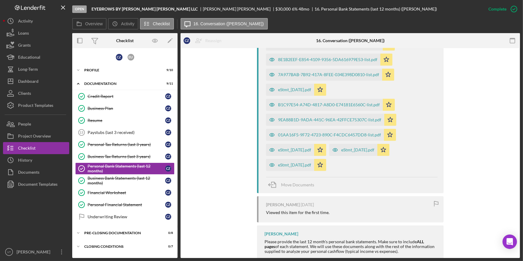
scroll to position [310, 0]
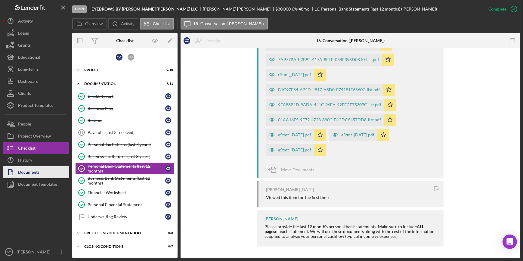
click at [44, 166] on button "Documents" at bounding box center [36, 172] width 66 height 12
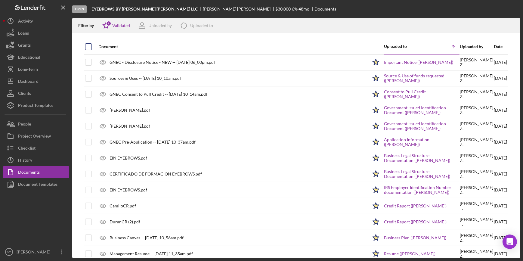
click at [87, 46] on input "checkbox" at bounding box center [89, 47] width 6 height 6
checkbox input "true"
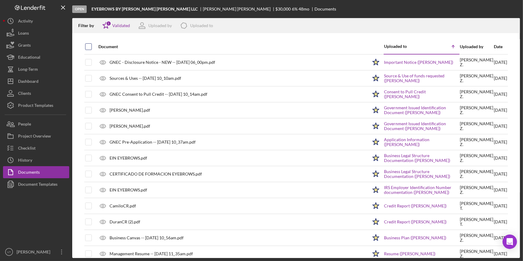
checkbox input "true"
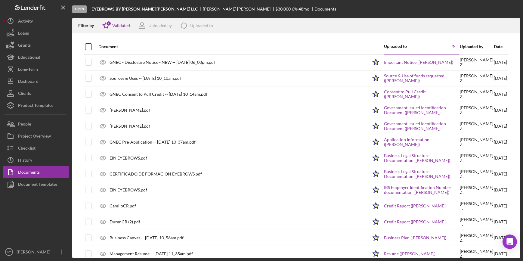
checkbox input "true"
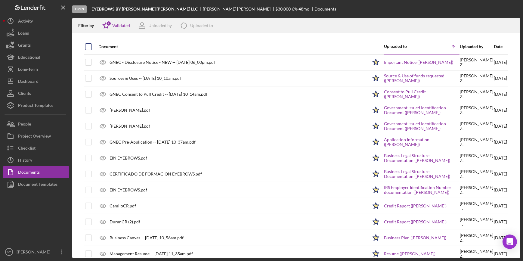
checkbox input "true"
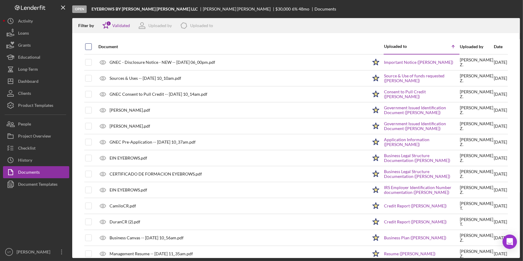
checkbox input "true"
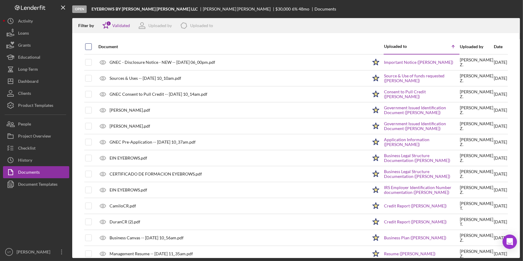
checkbox input "true"
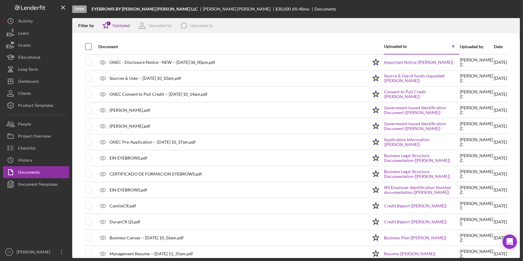
checkbox input "true"
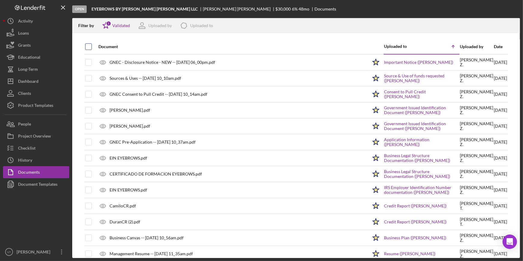
checkbox input "true"
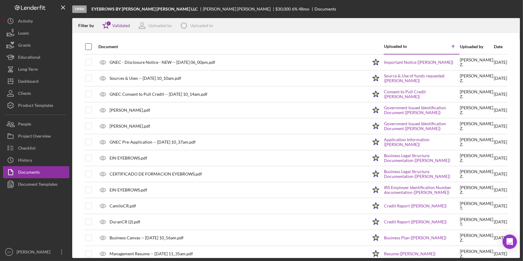
checkbox input "true"
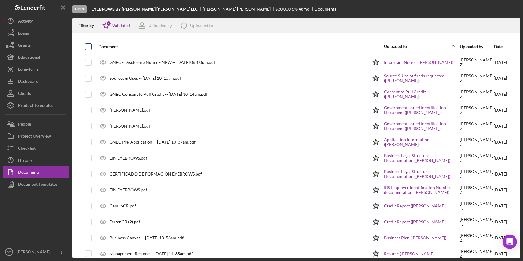
checkbox input "true"
click at [515, 26] on icon "button" at bounding box center [512, 24] width 5 height 3
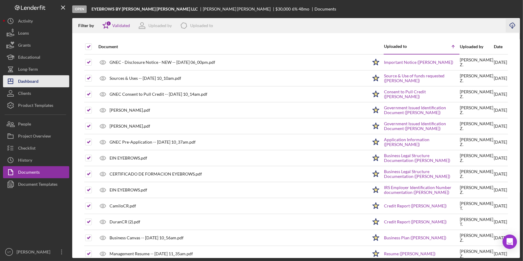
click at [43, 82] on button "Icon/Dashboard Dashboard" at bounding box center [36, 81] width 66 height 12
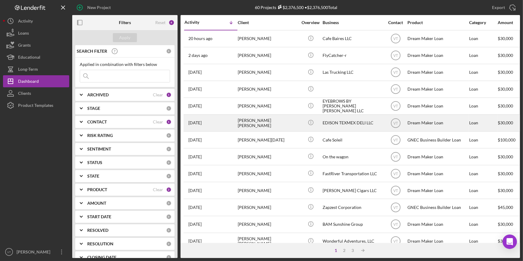
click at [238, 122] on div "[PERSON_NAME] [PERSON_NAME]" at bounding box center [268, 123] width 60 height 16
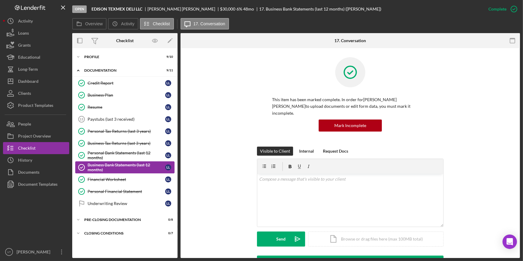
click at [114, 169] on div "Business Bank Statements (last 12 months)" at bounding box center [127, 168] width 78 height 10
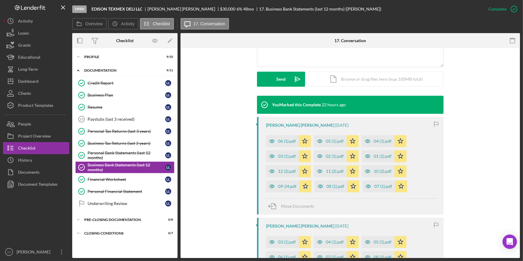
scroll to position [164, 0]
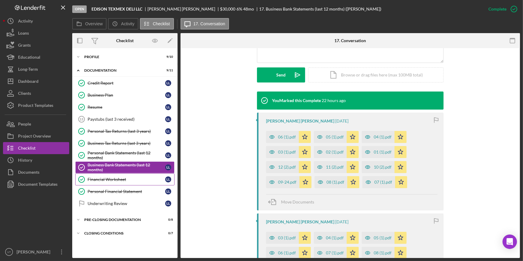
click at [128, 180] on div "Financial Worksheet" at bounding box center [127, 179] width 78 height 5
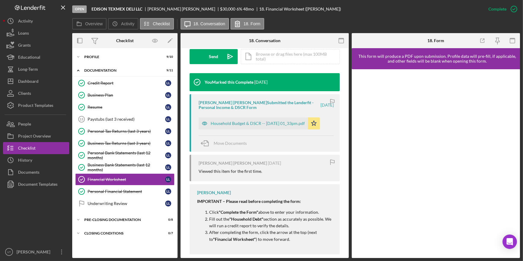
scroll to position [191, 0]
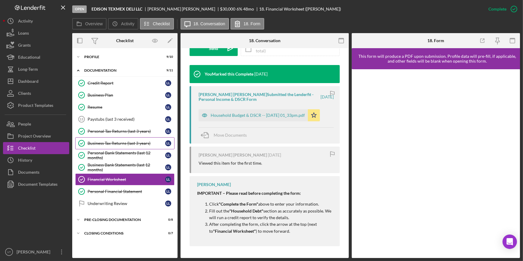
click at [126, 142] on div "Business Tax Returns (last 3 years)" at bounding box center [127, 143] width 78 height 5
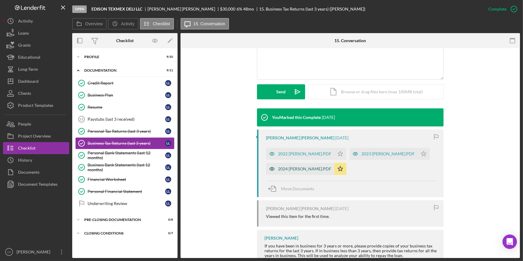
scroll to position [160, 0]
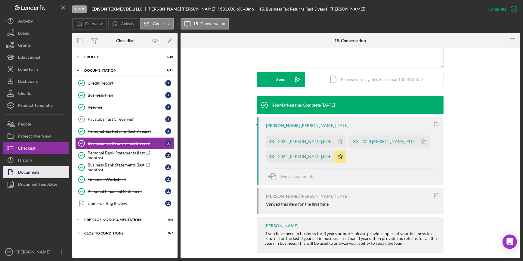
click at [40, 171] on button "Documents" at bounding box center [36, 172] width 66 height 12
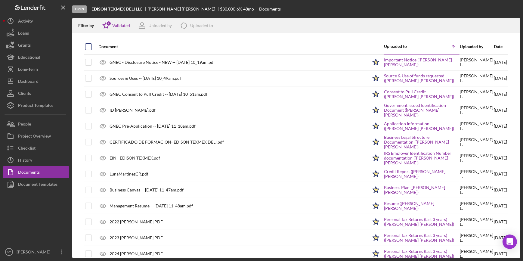
click at [87, 45] on input "checkbox" at bounding box center [89, 47] width 6 height 6
checkbox input "true"
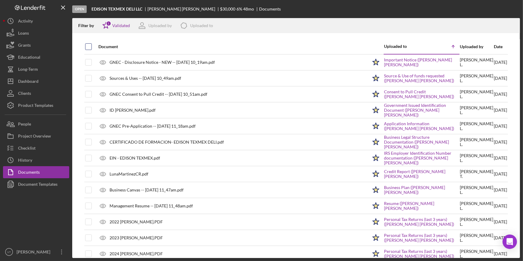
checkbox input "true"
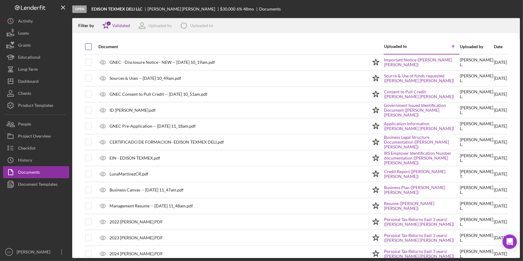
checkbox input "true"
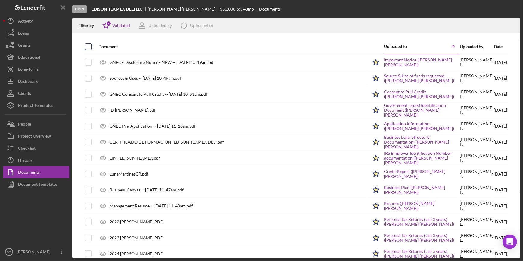
checkbox input "true"
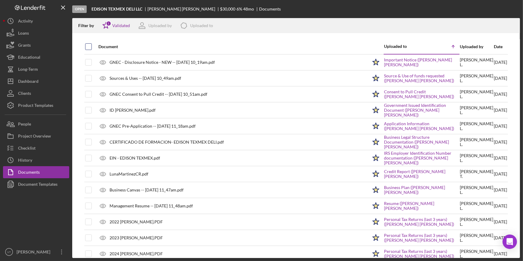
checkbox input "true"
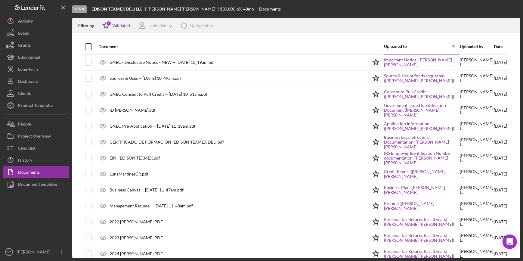
checkbox input "true"
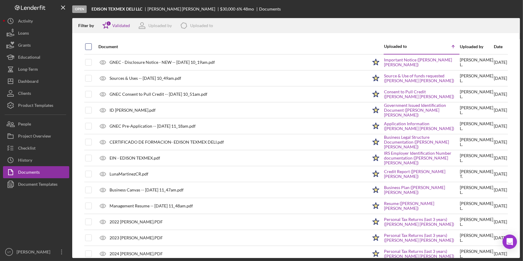
checkbox input "true"
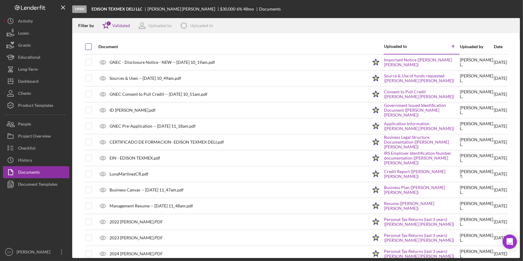
checkbox input "true"
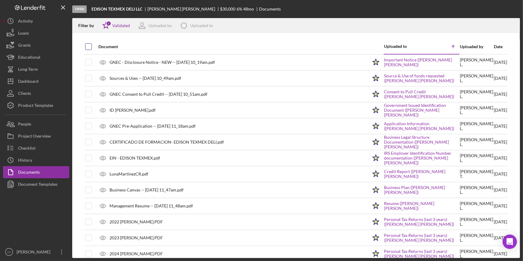
checkbox input "true"
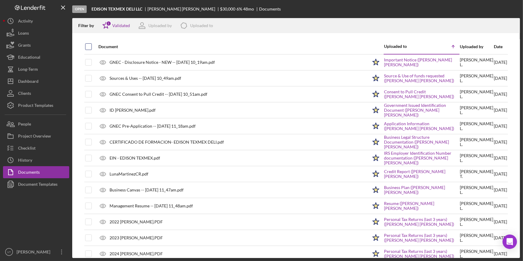
checkbox input "true"
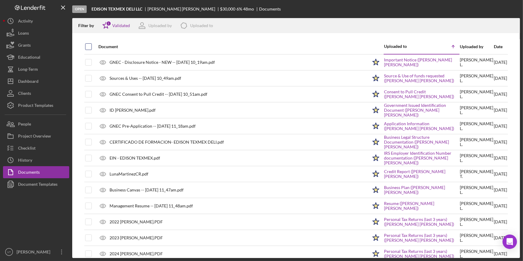
checkbox input "true"
click at [515, 24] on icon "Icon/Download" at bounding box center [513, 26] width 14 height 14
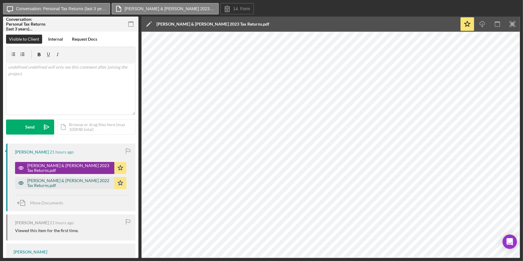
click at [69, 180] on div "[PERSON_NAME] & [PERSON_NAME] 2022 Tax Returns.pdf" at bounding box center [69, 183] width 84 height 10
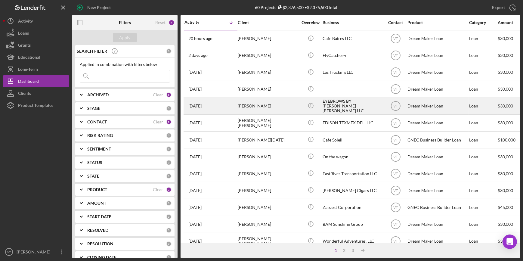
click at [247, 107] on div "[PERSON_NAME]" at bounding box center [268, 106] width 60 height 16
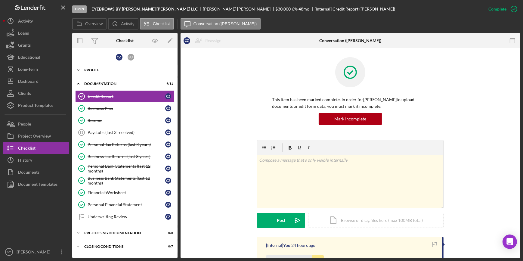
click at [78, 71] on icon "Icon/Expander" at bounding box center [78, 70] width 12 height 12
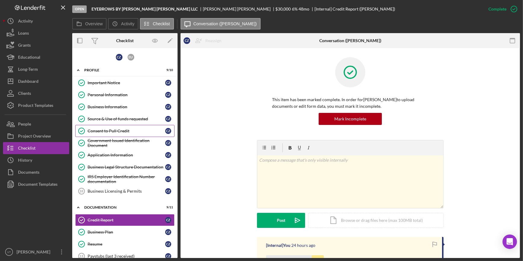
click at [113, 131] on div "Consent to Pull Credit" at bounding box center [127, 131] width 78 height 5
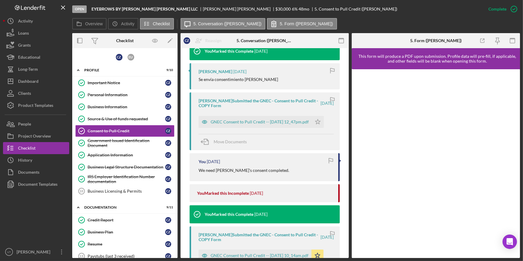
scroll to position [219, 0]
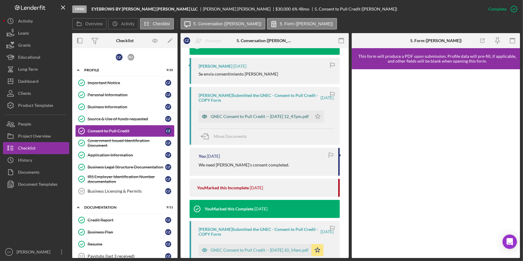
click at [241, 117] on div "GNEC Consent to Pull Credit -- 2025-10-03 12_47pm.pdf" at bounding box center [260, 116] width 98 height 5
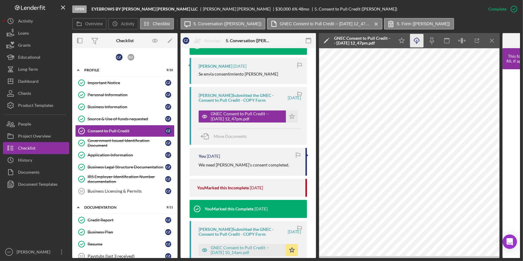
click at [416, 38] on icon "Icon/Download" at bounding box center [417, 41] width 14 height 14
click at [37, 133] on div "Project Overview" at bounding box center [34, 137] width 33 height 14
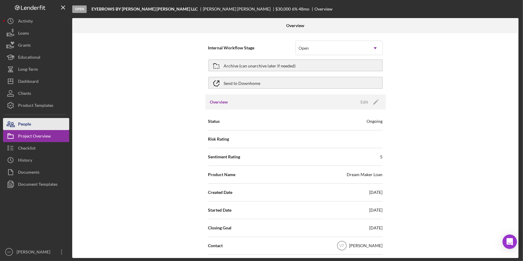
click at [39, 125] on button "People" at bounding box center [36, 124] width 66 height 12
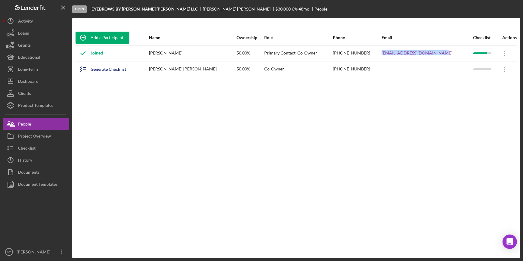
drag, startPoint x: 447, startPoint y: 53, endPoint x: 387, endPoint y: 56, distance: 59.4
click at [387, 56] on tr "Joined Camilo Zambrano 50.00% Primary Contact, Co-Owner (732) 819-1626 eyebrowb…" at bounding box center [296, 53] width 442 height 16
copy tr "eyebrowbyerika@outlook.com"
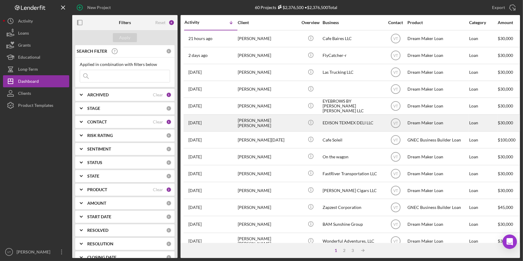
click at [289, 123] on div "[PERSON_NAME] [PERSON_NAME]" at bounding box center [268, 123] width 60 height 16
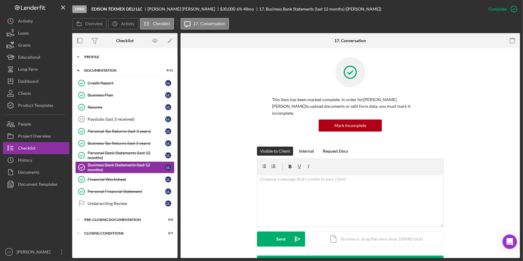
click at [81, 59] on icon "Icon/Expander" at bounding box center [78, 57] width 12 height 12
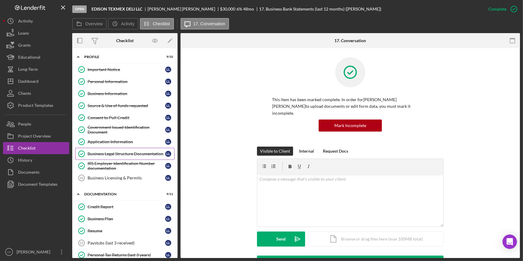
click at [114, 151] on div "Business Legal Structure Documentation" at bounding box center [127, 153] width 78 height 5
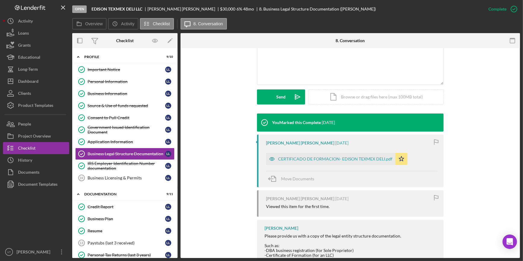
scroll to position [189, 0]
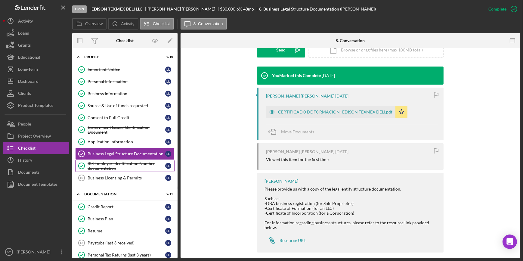
click at [126, 163] on div "IRS Employer Identification Number documentation" at bounding box center [127, 166] width 78 height 10
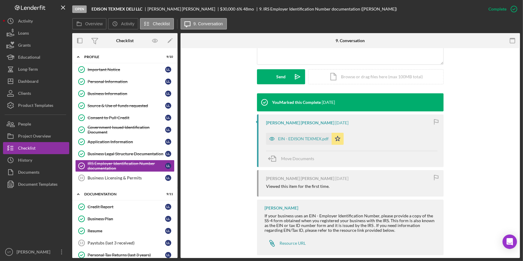
scroll to position [164, 0]
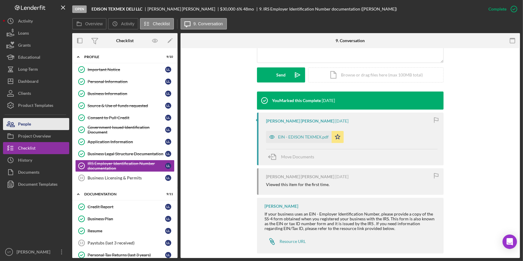
click at [40, 124] on button "People" at bounding box center [36, 124] width 66 height 12
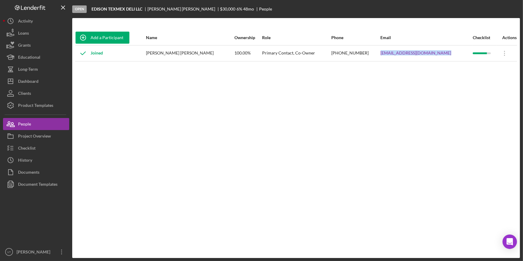
drag, startPoint x: 438, startPoint y: 51, endPoint x: 377, endPoint y: 56, distance: 61.3
click at [381, 56] on div "[EMAIL_ADDRESS][DOMAIN_NAME]" at bounding box center [427, 53] width 92 height 15
copy link "[EMAIL_ADDRESS][DOMAIN_NAME]"
